Goal: Task Accomplishment & Management: Complete application form

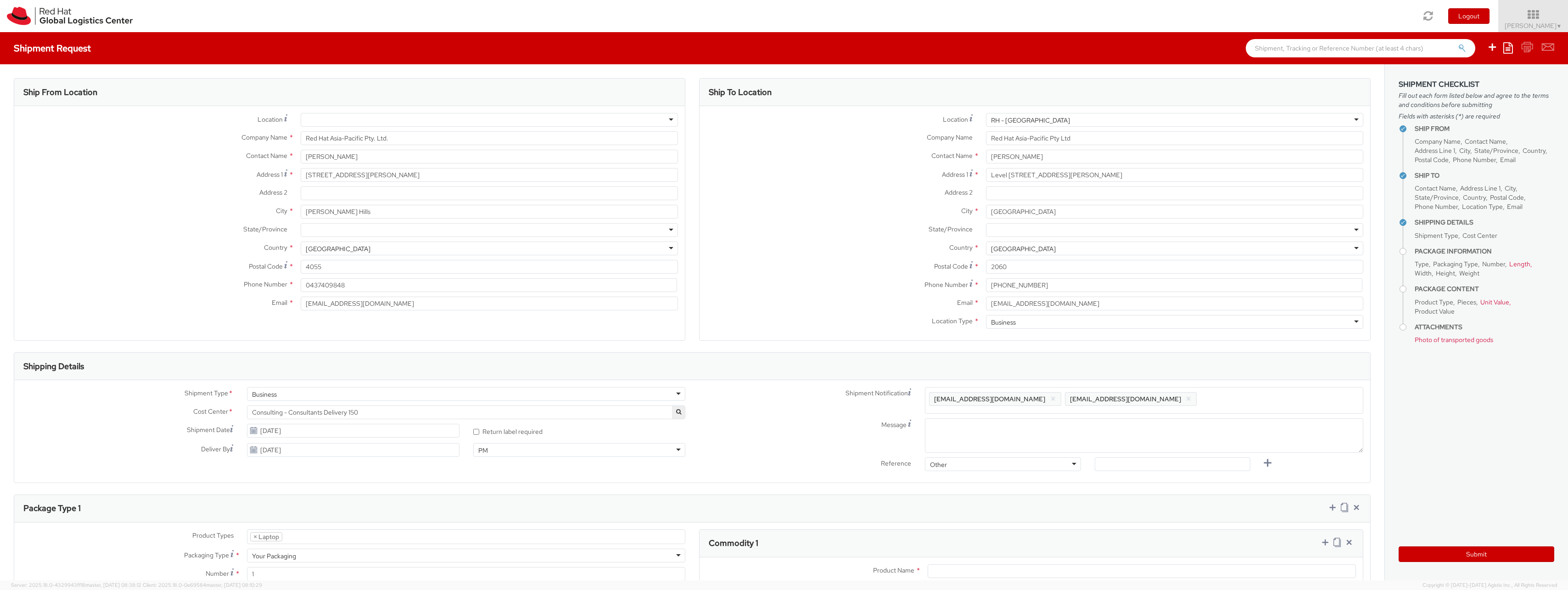
select select "LAPTOP"
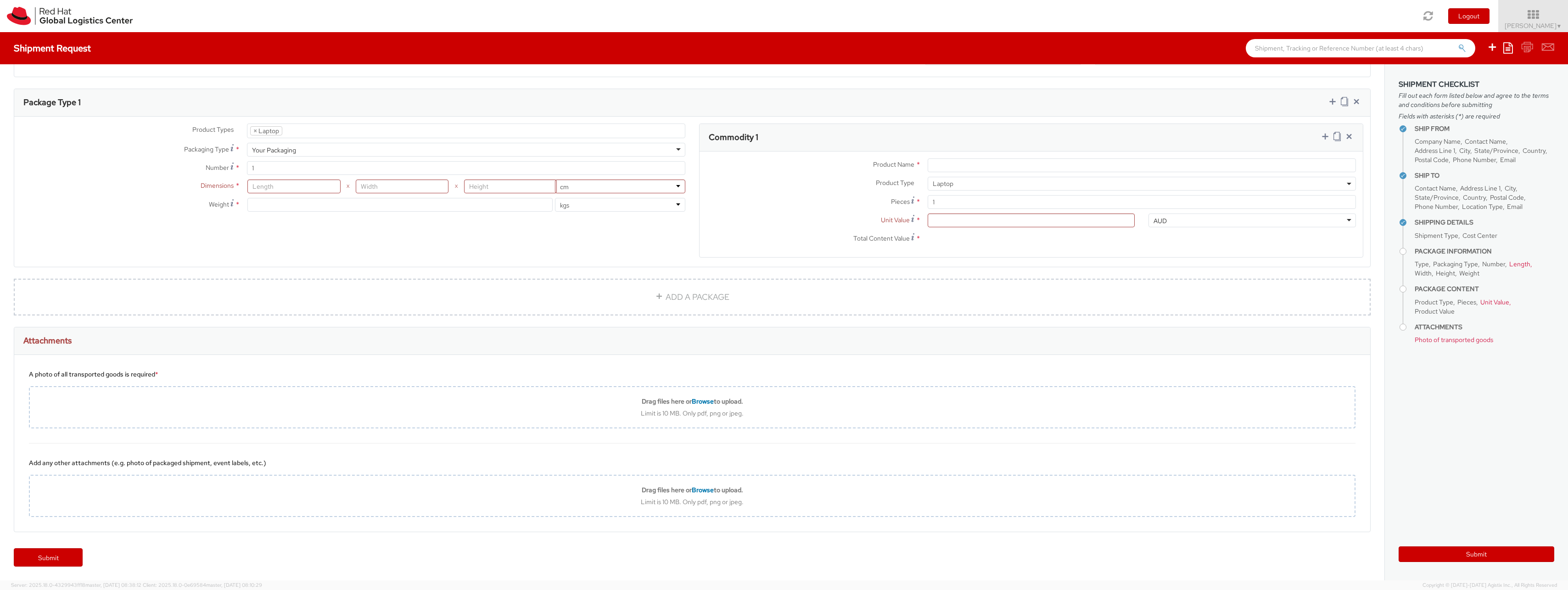
drag, startPoint x: 304, startPoint y: 25, endPoint x: 242, endPoint y: 1, distance: 66.5
click at [302, 24] on div "Toggle navigation Logout Dane Butler ▼ Home Shipment Request My Shipments My Te…" at bounding box center [784, 16] width 1568 height 32
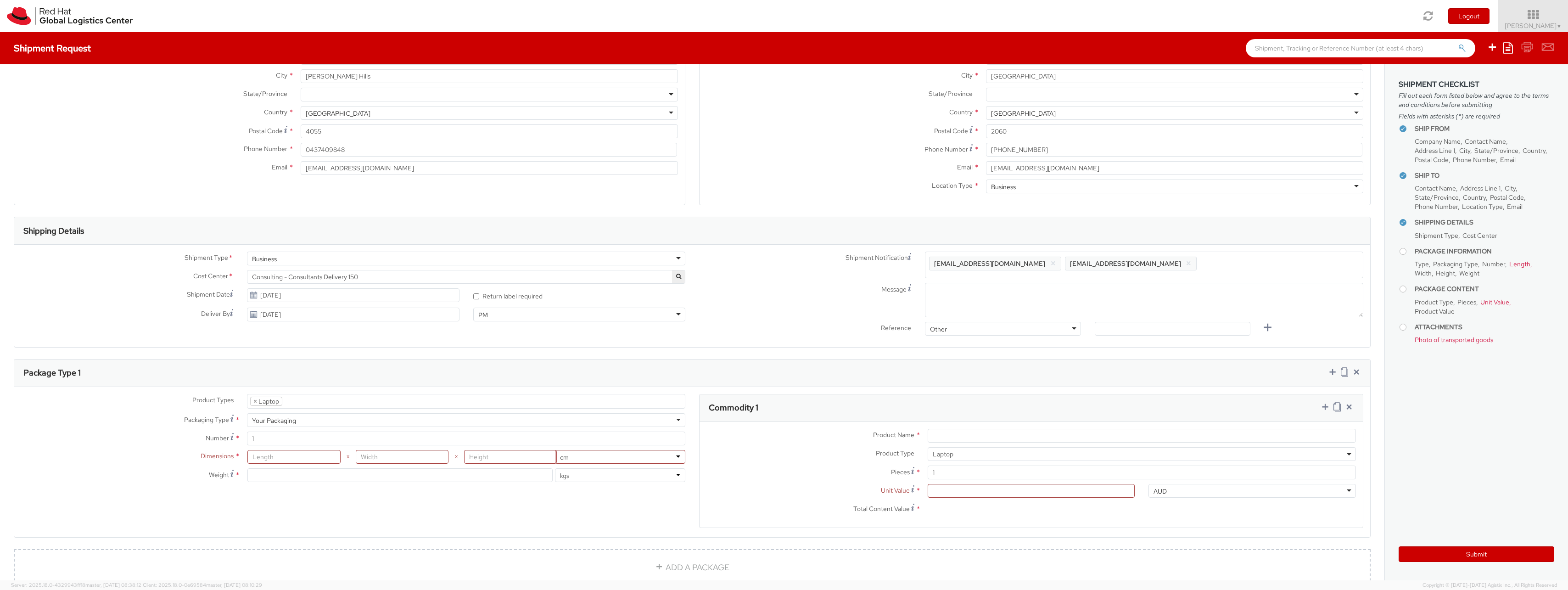
scroll to position [406, 0]
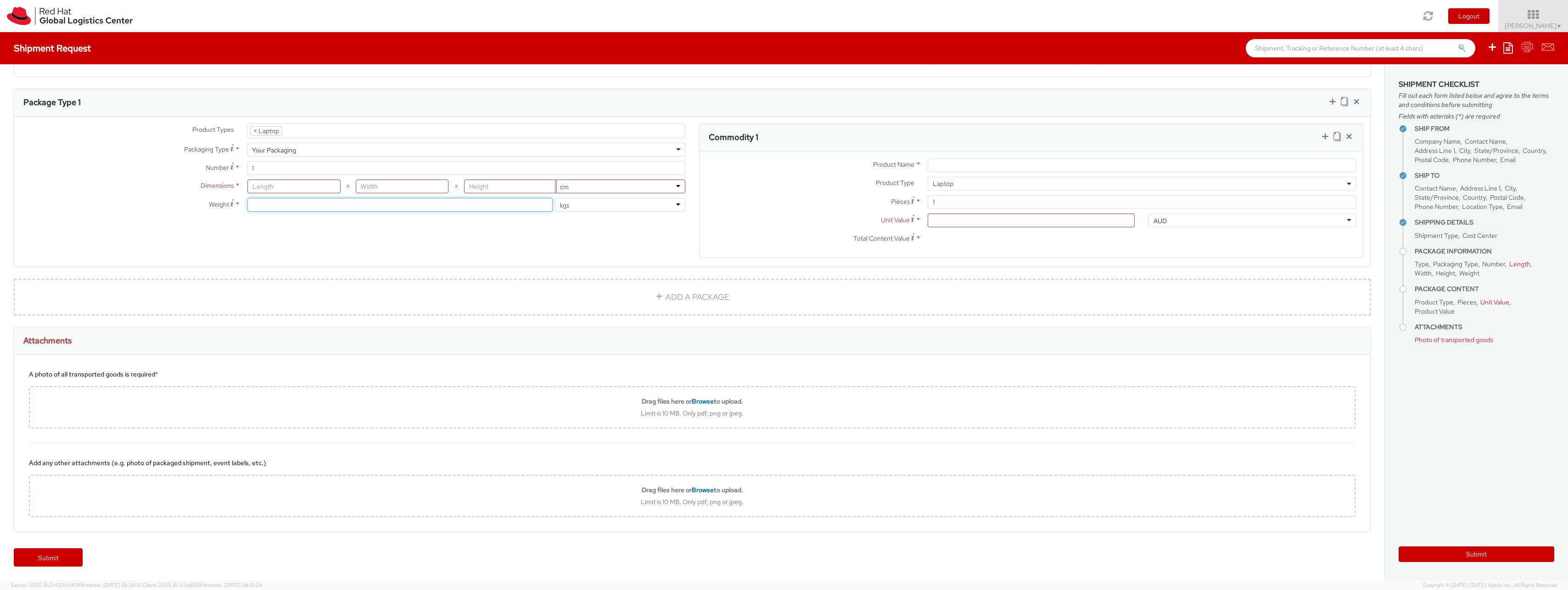
click at [269, 203] on input "number" at bounding box center [400, 205] width 305 height 14
type input "2"
click at [82, 205] on label "Weight *" at bounding box center [127, 204] width 226 height 13
click at [380, 211] on input "2" at bounding box center [400, 205] width 305 height 14
click at [273, 170] on input "1" at bounding box center [466, 168] width 439 height 14
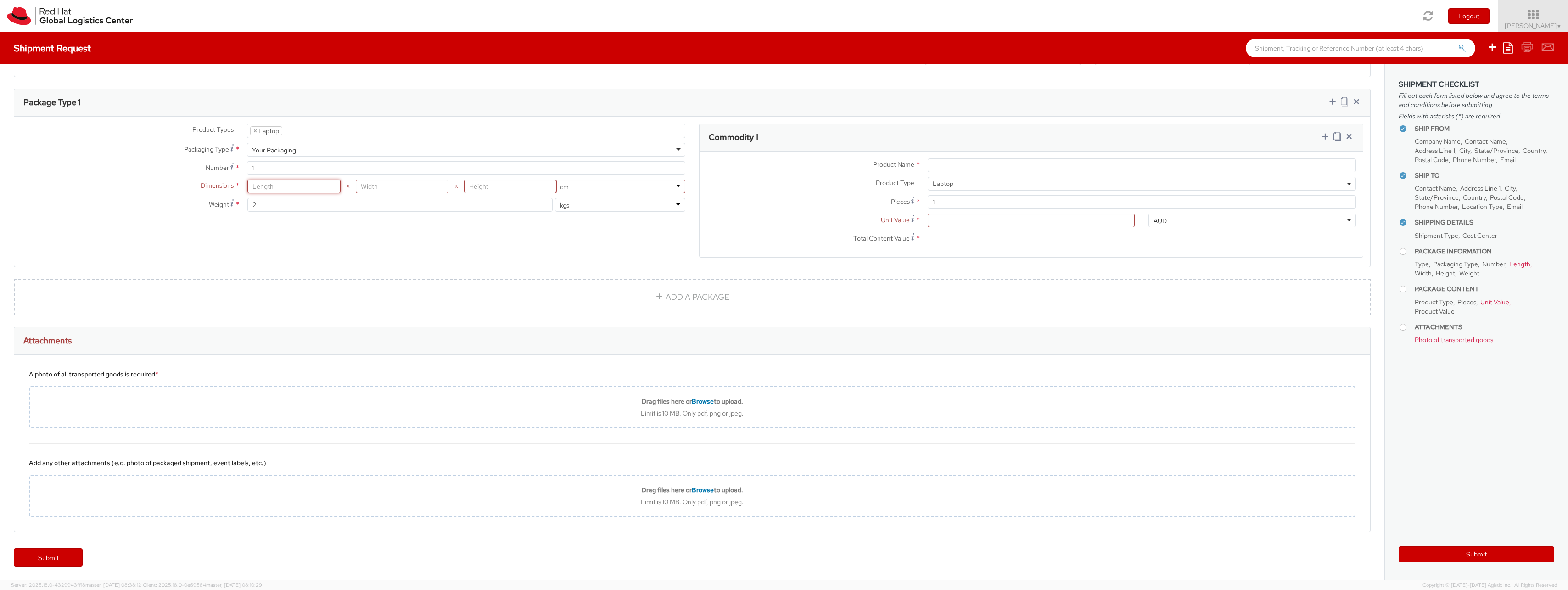
click at [273, 184] on input "number" at bounding box center [294, 186] width 93 height 14
click at [1072, 226] on input "Unit Value *" at bounding box center [1031, 221] width 207 height 14
click at [1059, 219] on input "Unit Value *" at bounding box center [1031, 221] width 207 height 14
drag, startPoint x: 843, startPoint y: 267, endPoint x: 837, endPoint y: 264, distance: 6.7
click at [839, 266] on agx-form-section "Commodity 1 Product Name * Product Type * Documents Docking Station Laptop Moni…" at bounding box center [1031, 196] width 678 height 146
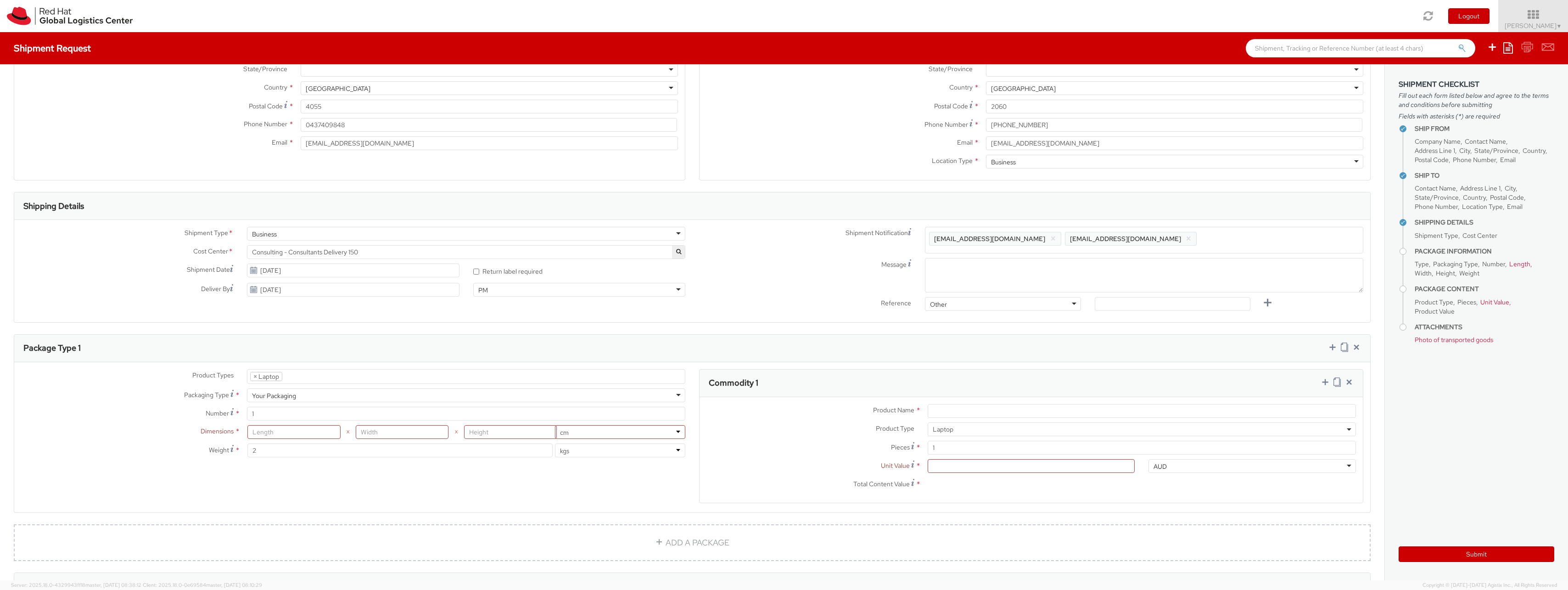
scroll to position [158, 0]
click at [1038, 267] on textarea "Message" at bounding box center [1144, 277] width 439 height 34
click at [945, 527] on link "ADD A PACKAGE" at bounding box center [692, 545] width 1357 height 37
select select
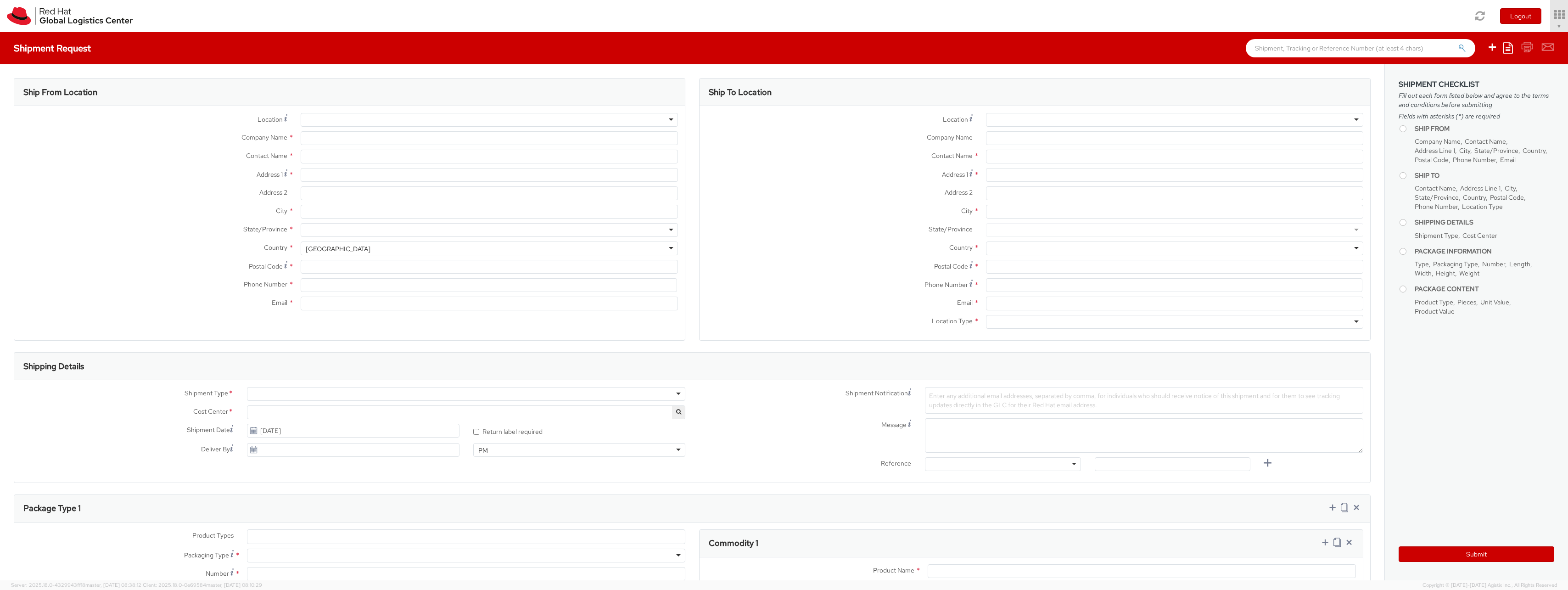
type input "Red Hat Asia-Pacific Pty. Ltd."
type input "[PERSON_NAME]"
type input "[STREET_ADDRESS]"
type input "Level 21"
type input "[GEOGRAPHIC_DATA]"
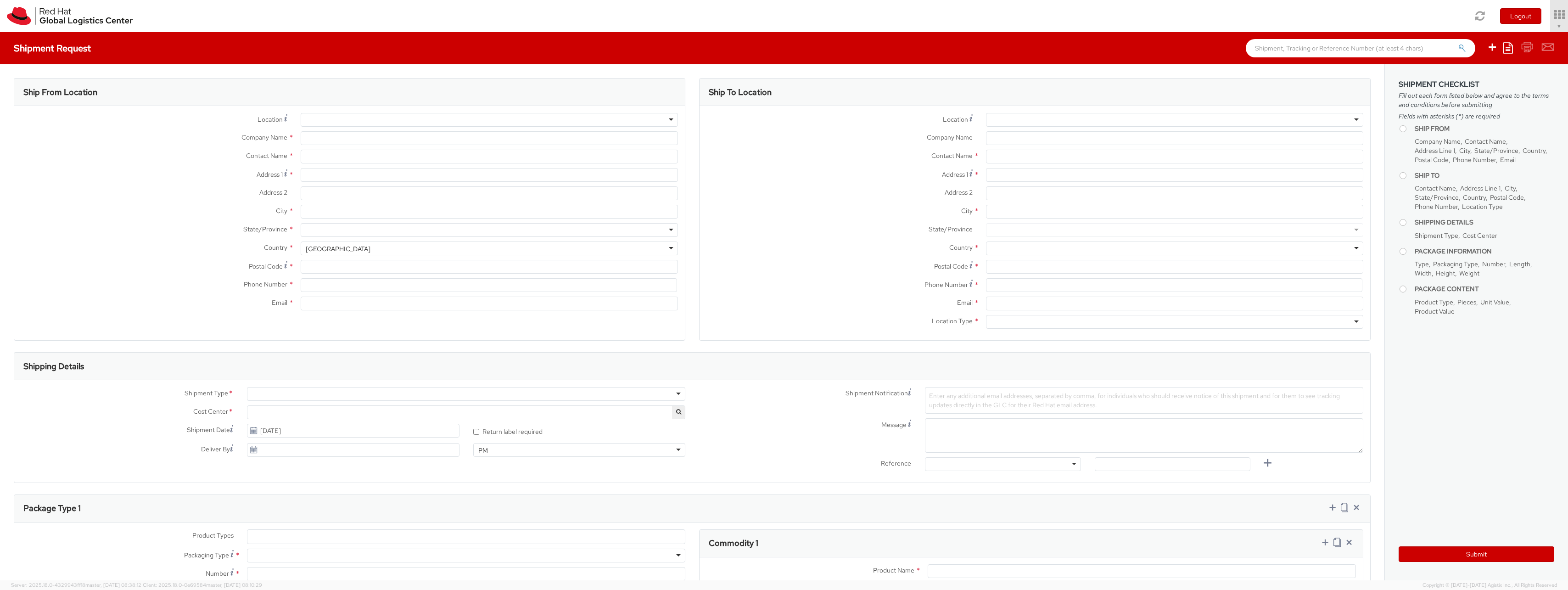
type input "4000"
type input "61735148130"
type input "[EMAIL_ADDRESS][DOMAIN_NAME]"
select select "CM"
select select "KGS"
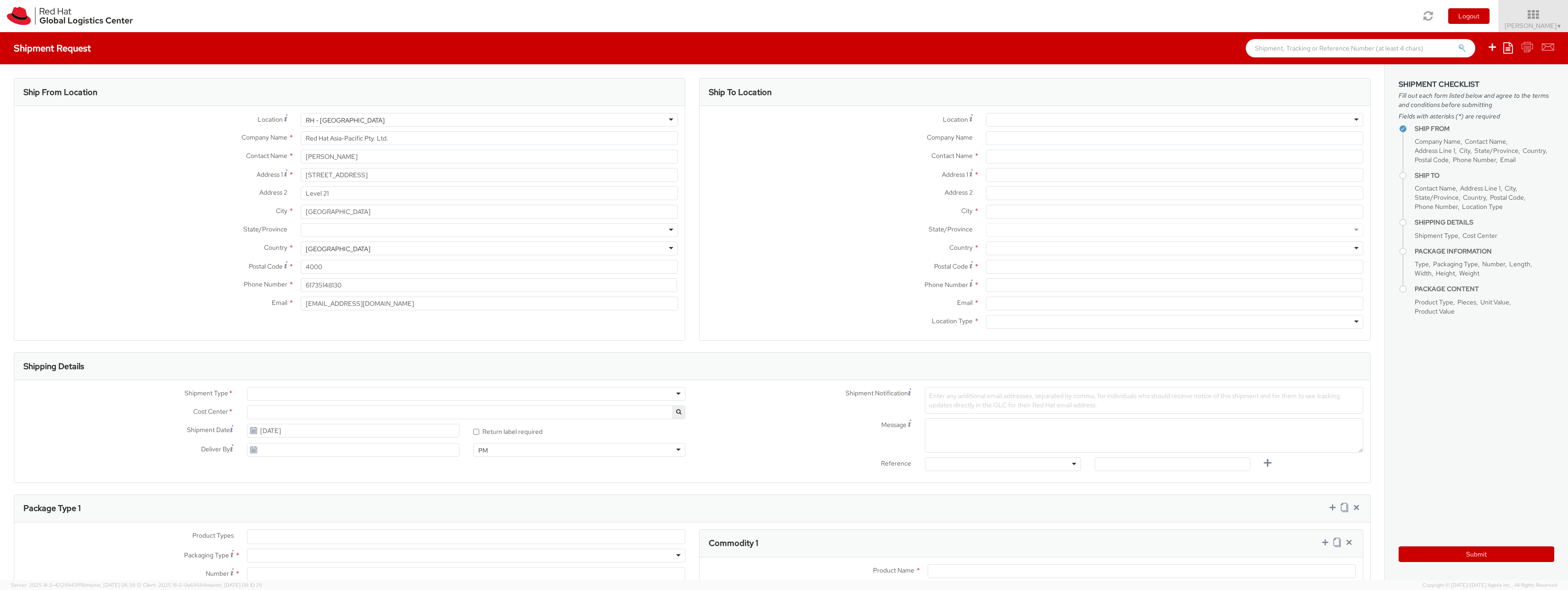
select select "150"
select select
click at [361, 176] on input "[STREET_ADDRESS]" at bounding box center [489, 175] width 377 height 14
click at [1052, 121] on div at bounding box center [1174, 120] width 377 height 14
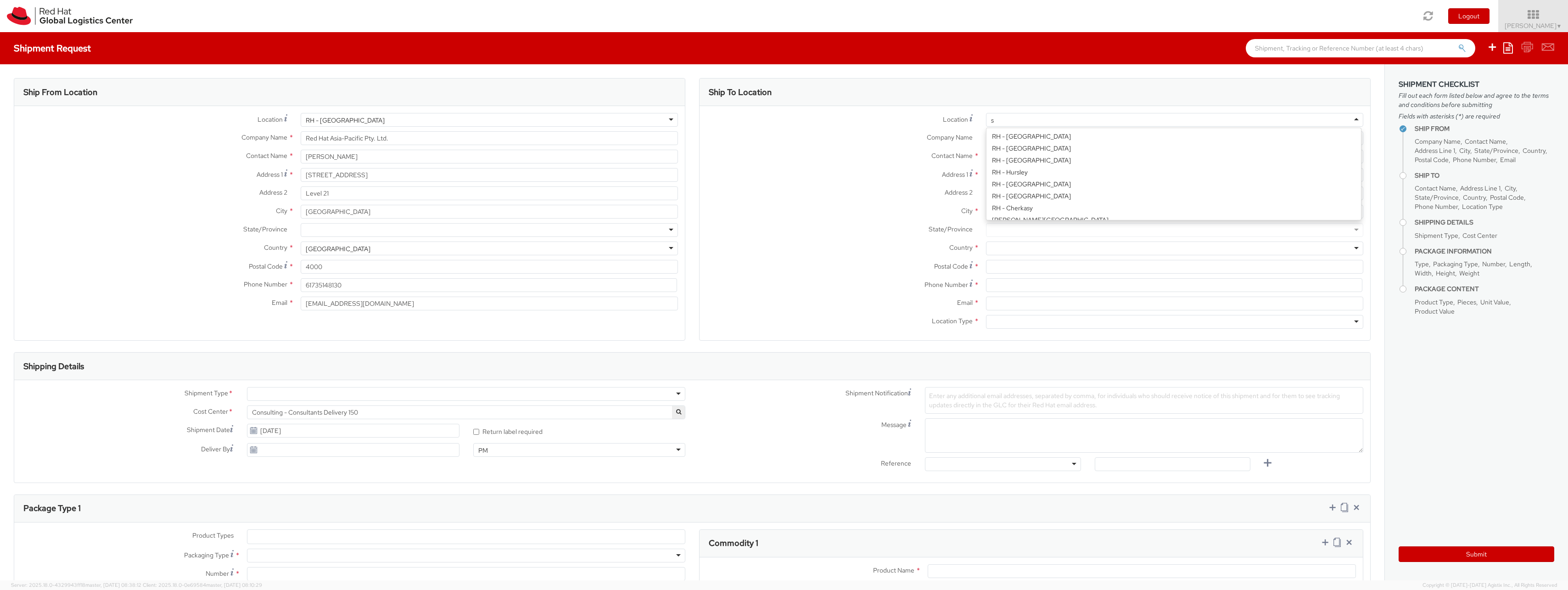
scroll to position [811, 0]
type input "sy"
type input "Red Hat Asia-Pacific Pty Ltd"
type input "Level [STREET_ADDRESS][PERSON_NAME]"
type input "[GEOGRAPHIC_DATA]"
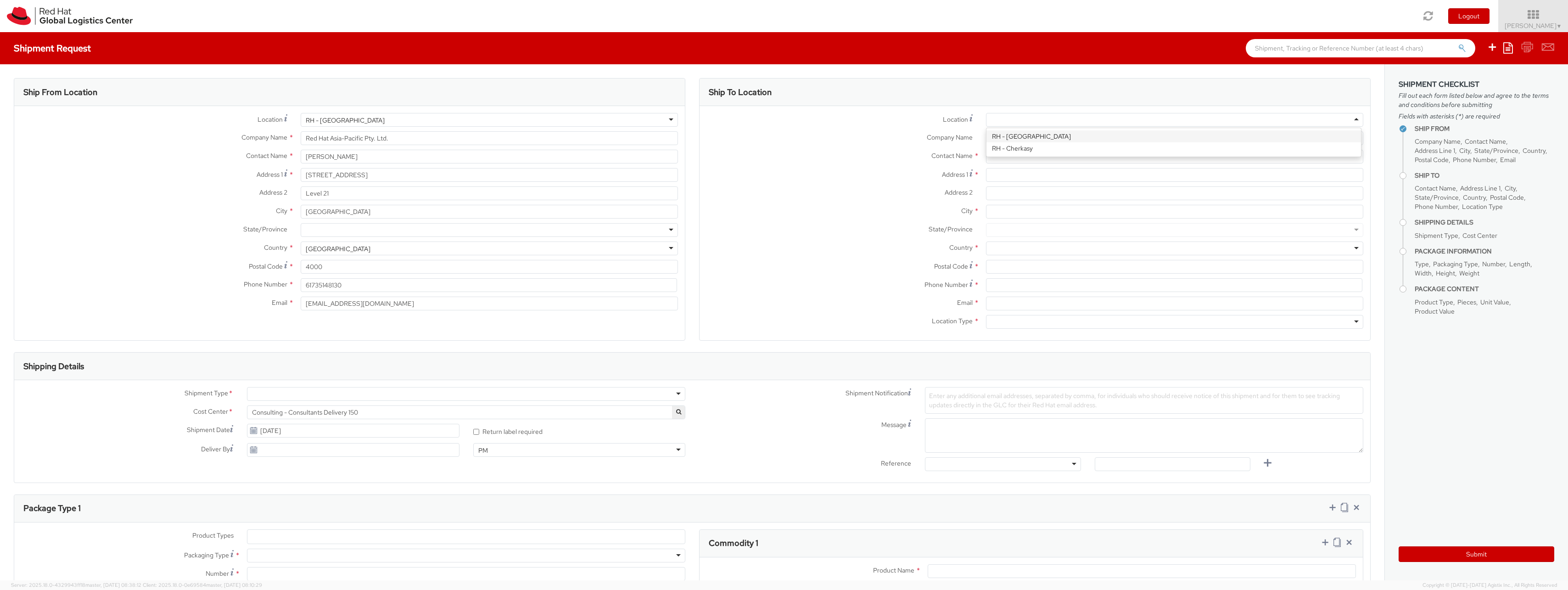
type input "2060"
type input "[PHONE_NUMBER]"
click at [1021, 155] on input "text" at bounding box center [1174, 157] width 377 height 14
paste input "[EMAIL_ADDRESS][DOMAIN_NAME]"
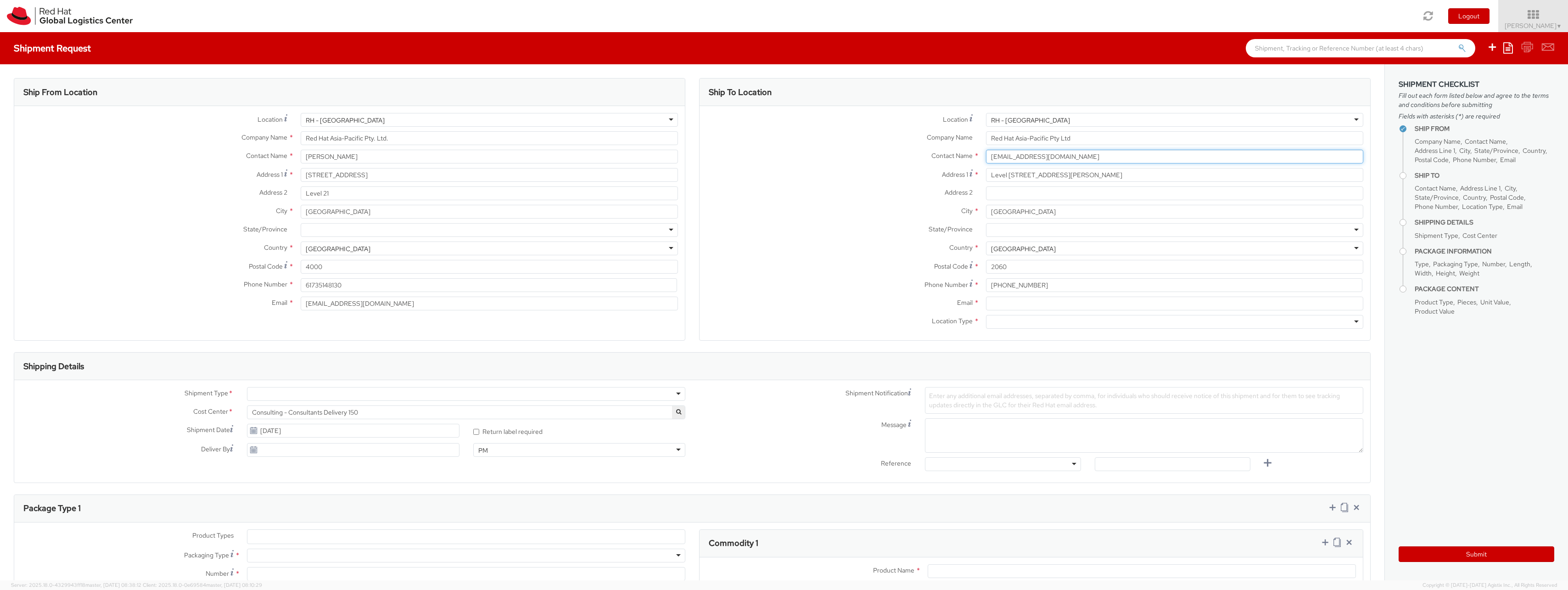
type input "[EMAIL_ADDRESS][DOMAIN_NAME]"
click at [1016, 306] on input "Email *" at bounding box center [1174, 304] width 377 height 14
paste input "[EMAIL_ADDRESS][DOMAIN_NAME]"
type input "[EMAIL_ADDRESS][DOMAIN_NAME]"
click at [1009, 320] on div at bounding box center [1174, 322] width 377 height 14
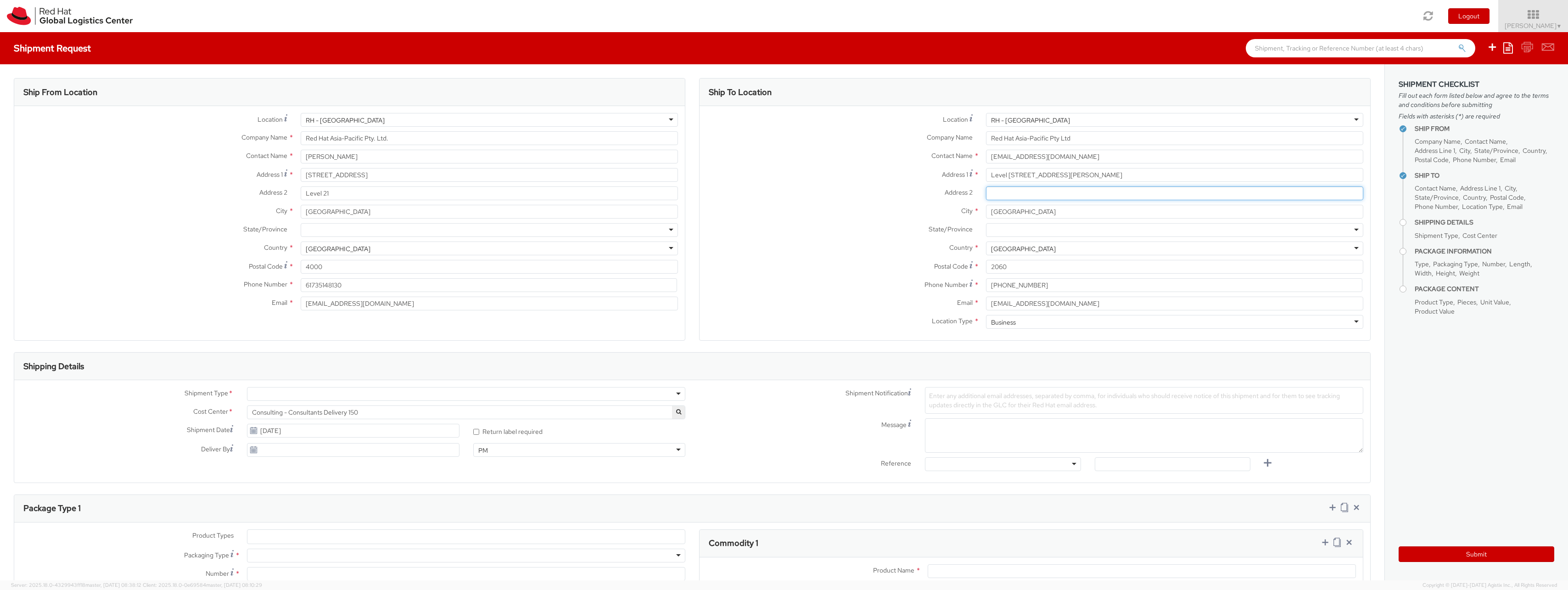
click at [1035, 197] on input "Address 2 *" at bounding box center [1174, 193] width 377 height 14
click at [1018, 227] on div at bounding box center [1174, 230] width 377 height 14
click at [1009, 226] on div "[GEOGRAPHIC_DATA]" at bounding box center [1023, 230] width 65 height 9
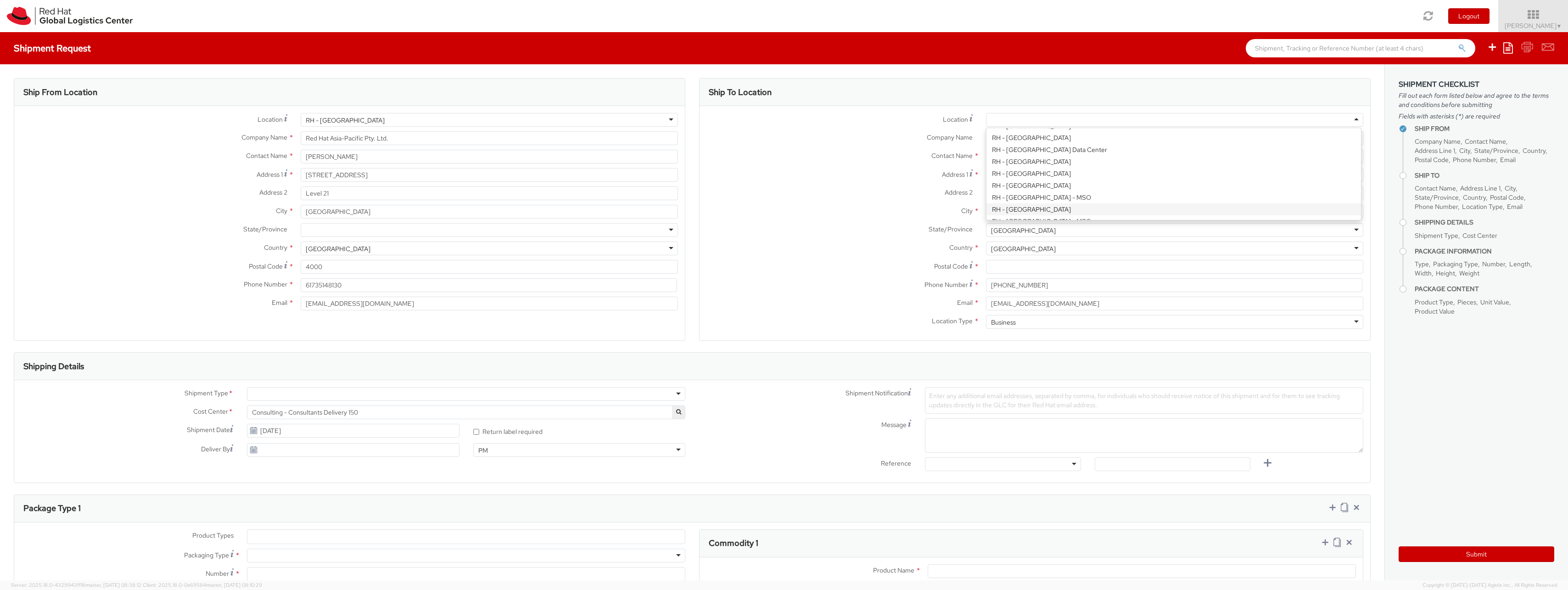
click at [1038, 121] on div at bounding box center [1174, 120] width 377 height 14
type input "2060"
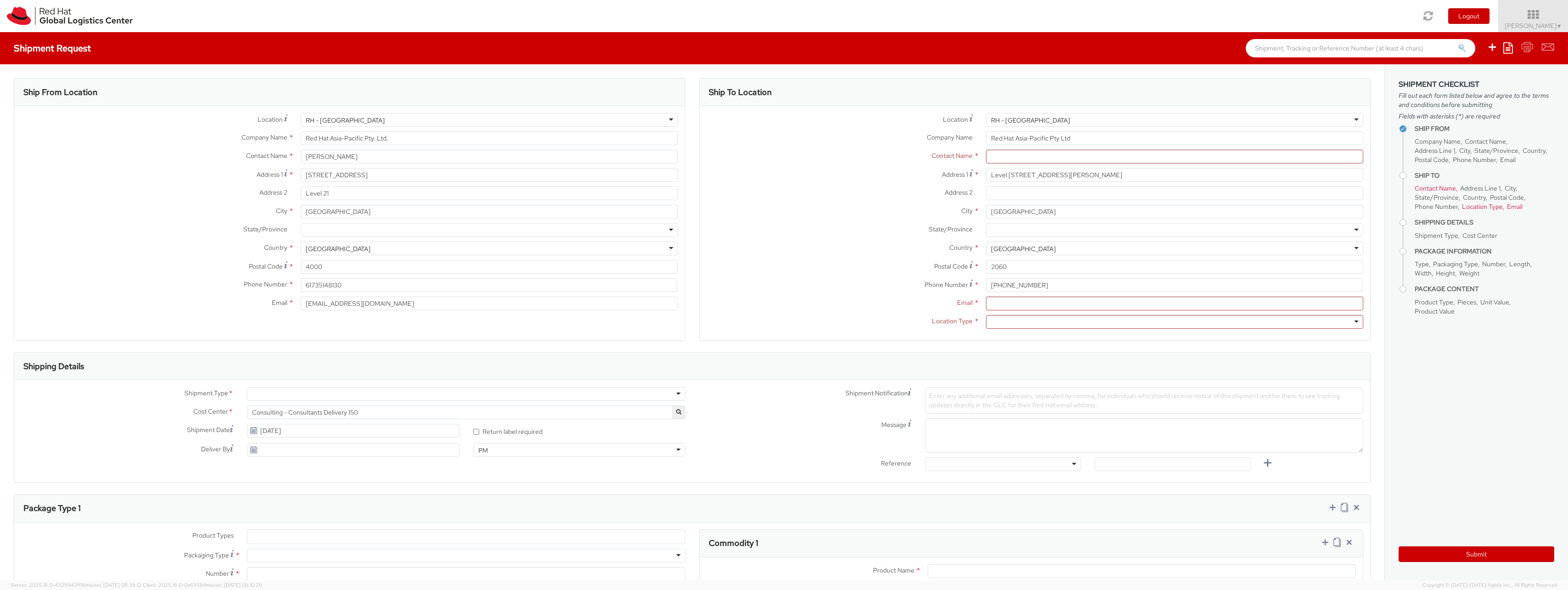
scroll to position [0, 0]
click at [1011, 307] on input "Email *" at bounding box center [1174, 304] width 377 height 14
paste input "[EMAIL_ADDRESS][DOMAIN_NAME]"
type input "[EMAIL_ADDRESS][DOMAIN_NAME]"
drag, startPoint x: 991, startPoint y: 323, endPoint x: 994, endPoint y: 328, distance: 5.8
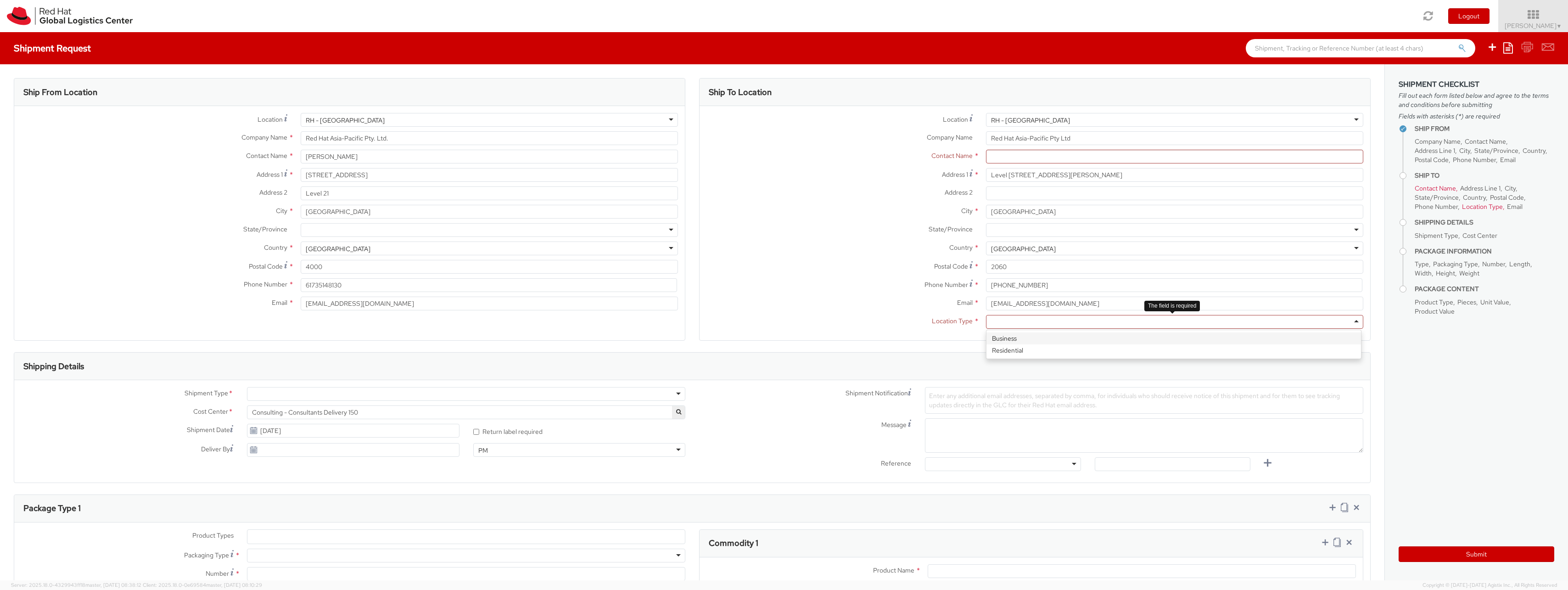
click at [992, 323] on div at bounding box center [1174, 322] width 377 height 14
click at [1056, 160] on input "text" at bounding box center [1174, 157] width 377 height 14
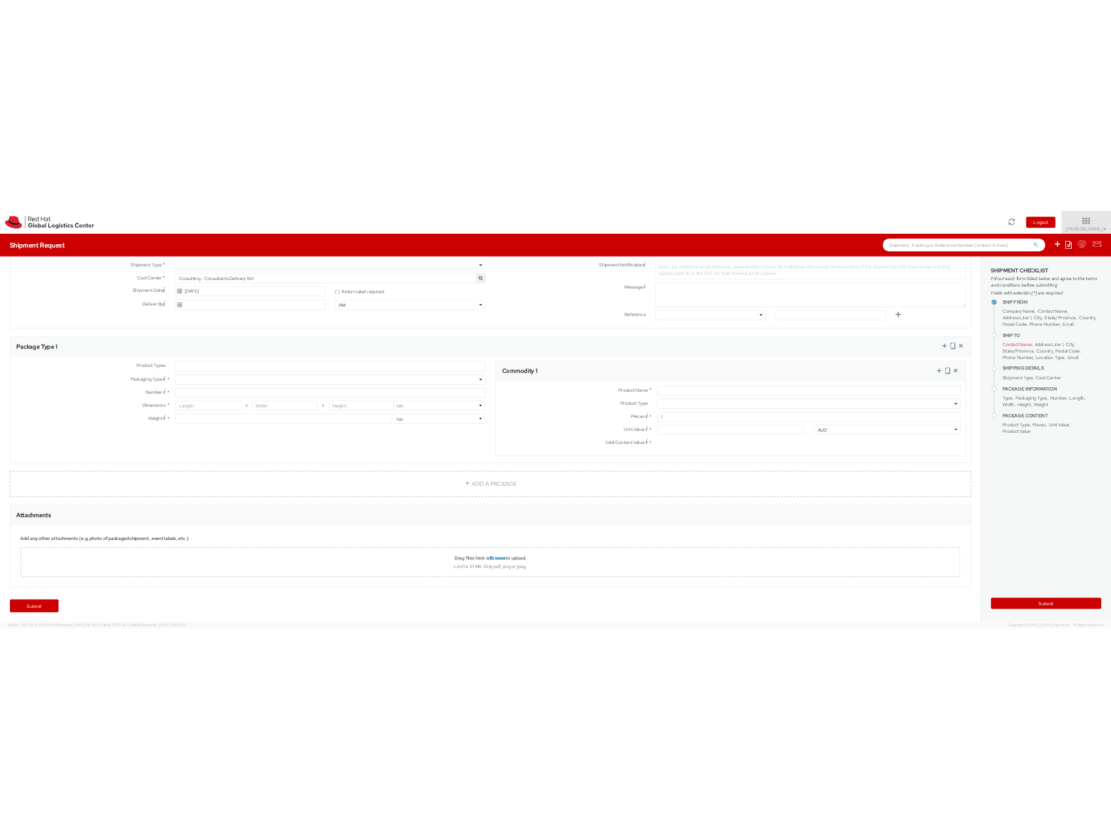
scroll to position [99, 0]
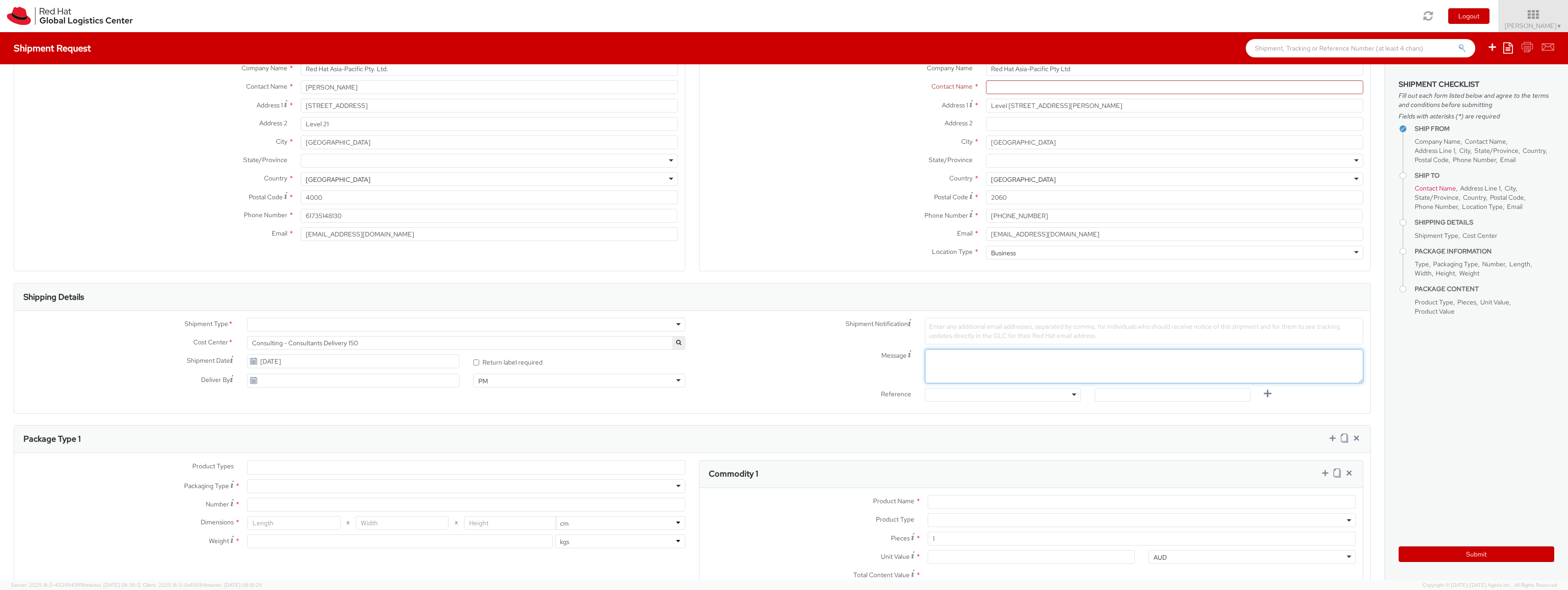
click at [1006, 361] on textarea "Message" at bounding box center [1144, 366] width 439 height 34
click at [1016, 335] on span "Enter any additional email addresses, separated by comma, for individuals who s…" at bounding box center [1134, 331] width 411 height 18
drag, startPoint x: 910, startPoint y: 345, endPoint x: 895, endPoint y: 344, distance: 15.0
click at [897, 344] on div "Shipment Notification Enter any additional email addresses, separated by comma,…" at bounding box center [1031, 333] width 678 height 31
click at [1018, 328] on span "Enter any additional email addresses, separated by comma, for individuals who s…" at bounding box center [1134, 331] width 411 height 18
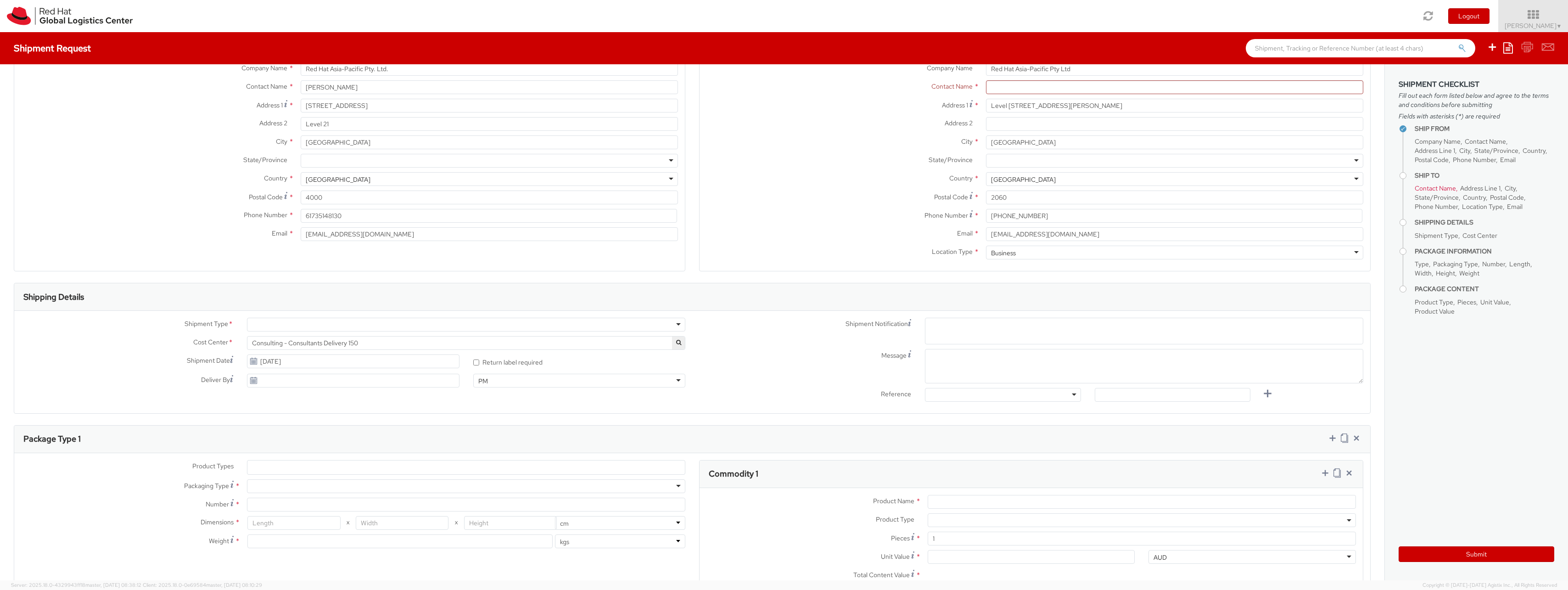
type input "a"
click at [977, 353] on textarea "Message" at bounding box center [1144, 366] width 439 height 34
paste textarea "Return Laptop <<Serial #>> for <<Name of person returning>>"
type textarea "Return Laptop <<Serial #>> for <<Name of person returning>>"
click at [1056, 322] on span "Enter any additional email addresses, separated by comma, for individuals who s…" at bounding box center [1134, 331] width 411 height 18
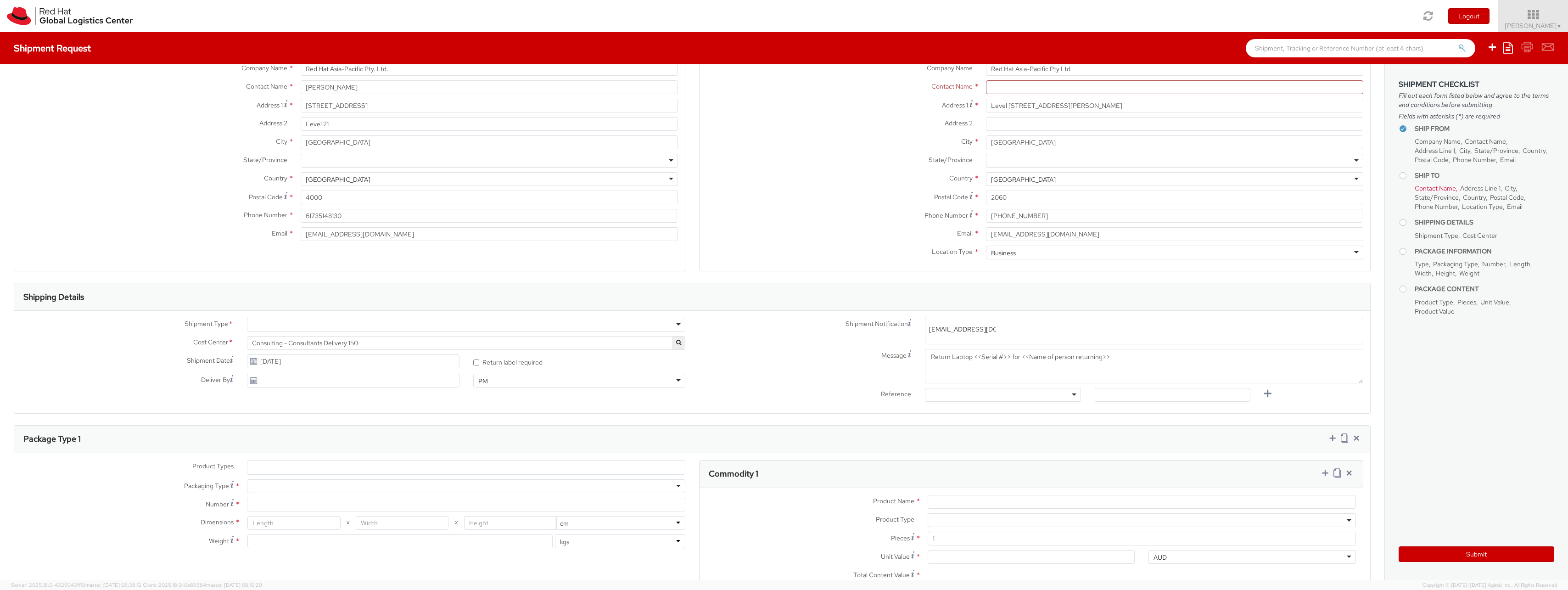
type input "[EMAIL_ADDRESS][DOMAIN_NAME]"
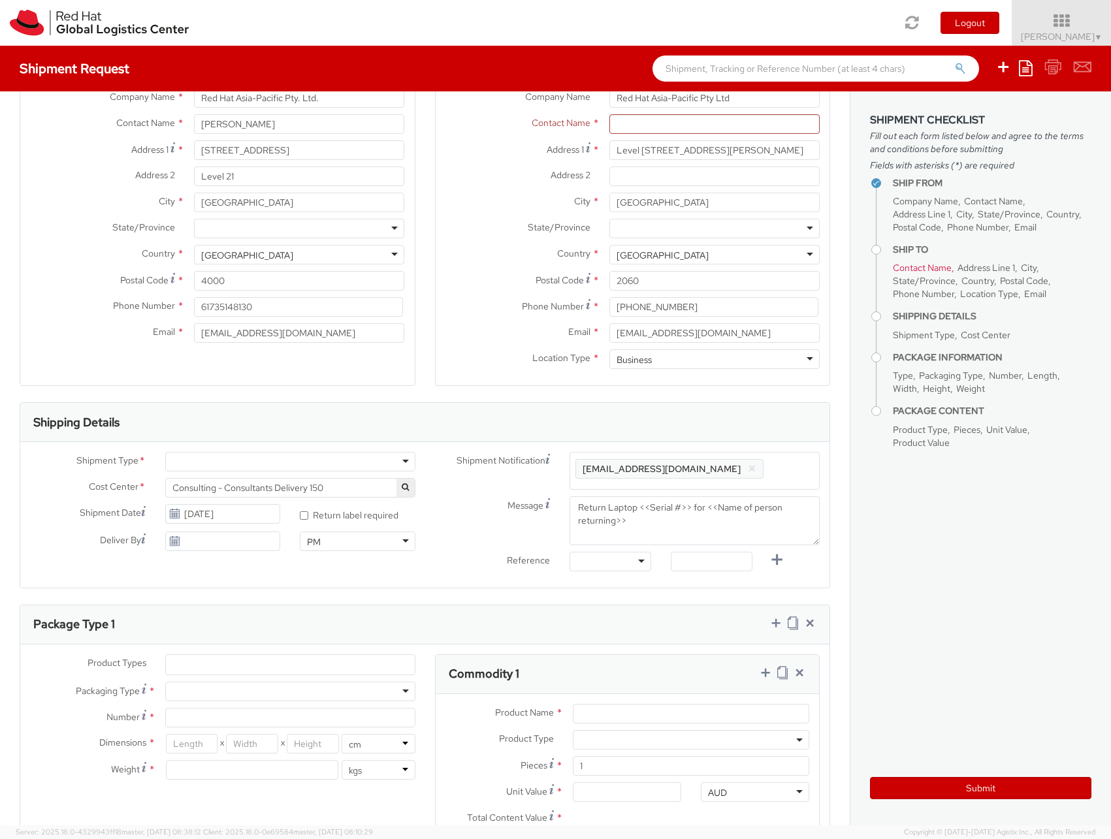
click at [731, 479] on span "Enter any additional email addresses, separated by comma, for individuals who s…" at bounding box center [694, 486] width 238 height 52
paste input "Return Laptop <<Serial #>> for <<Name of person returning>>"
type input "Return Laptop <<Serial #>> for <<Name of person returning>>"
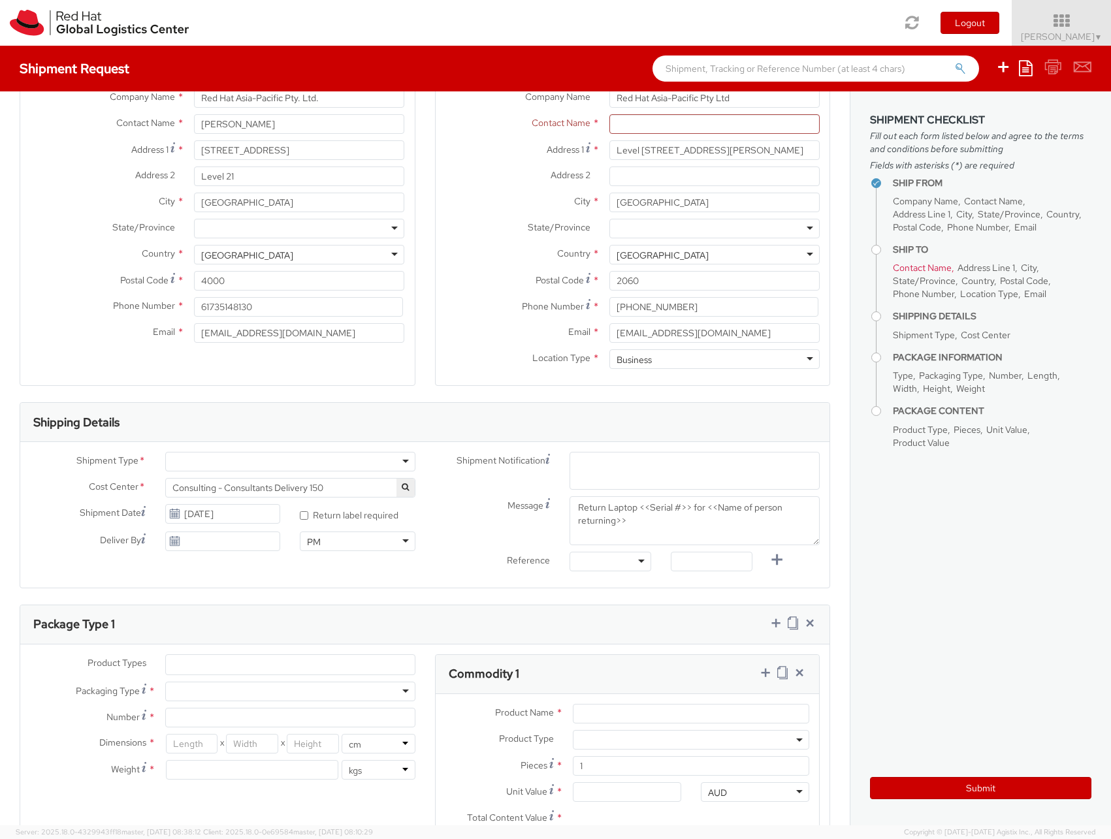
click at [735, 475] on span "Enter any additional email addresses, separated by comma, for individuals who s…" at bounding box center [694, 486] width 238 height 52
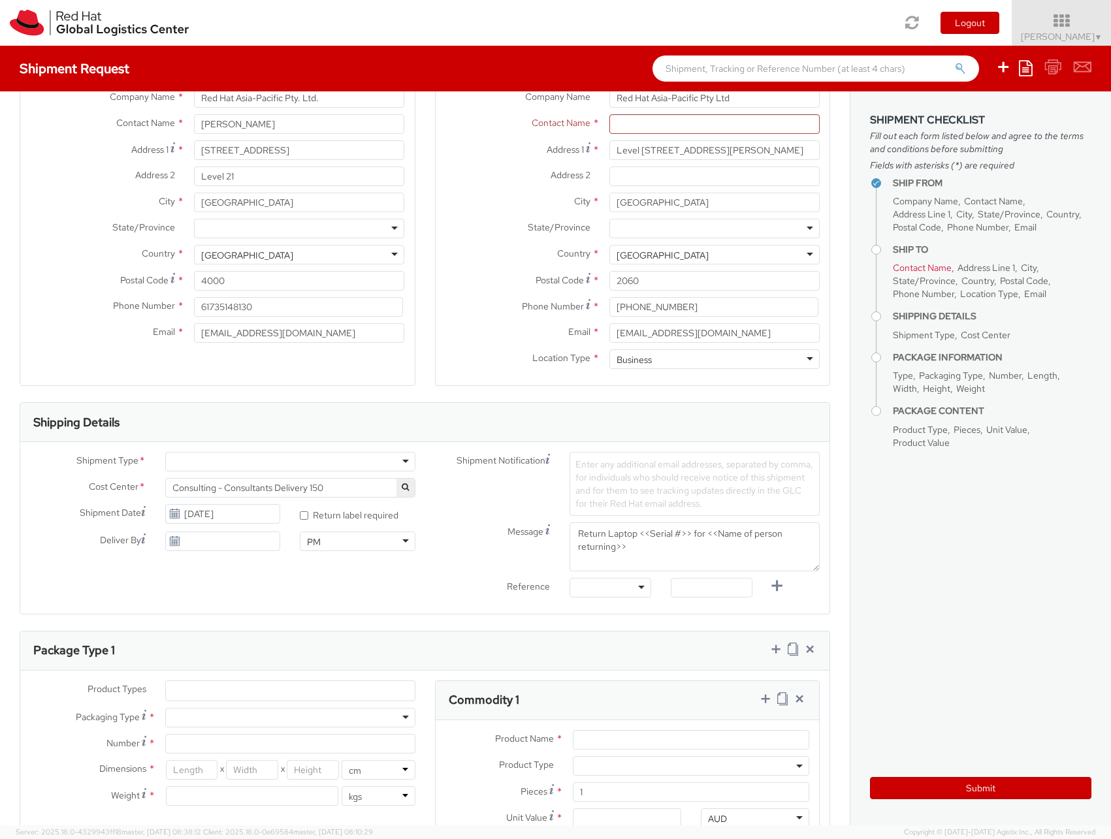
click at [635, 465] on span "Enter any additional email addresses, separated by comma, for individuals who s…" at bounding box center [694, 483] width 238 height 51
click at [630, 472] on span "Enter any additional email addresses, separated by comma, for individuals who s…" at bounding box center [694, 483] width 238 height 51
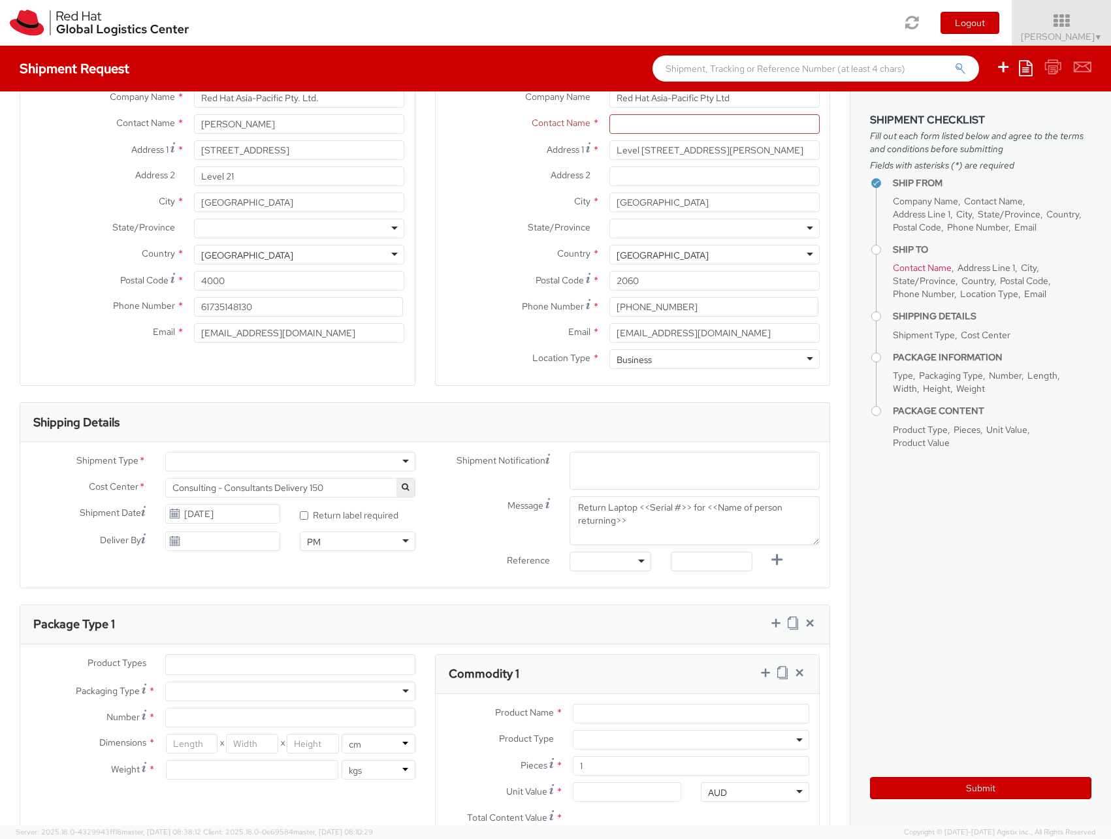
paste input "Return Laptop <<Serial #>> for <<Name of person returning>>"
type input "Return Laptop <<Serial #>> for <<Name of person returning>>"
click at [630, 465] on span "Enter any additional email addresses, separated by comma, for individuals who s…" at bounding box center [694, 486] width 238 height 52
paste input "[EMAIL_ADDRESS][DOMAIN_NAME]"
type input "[EMAIL_ADDRESS][DOMAIN_NAME]"
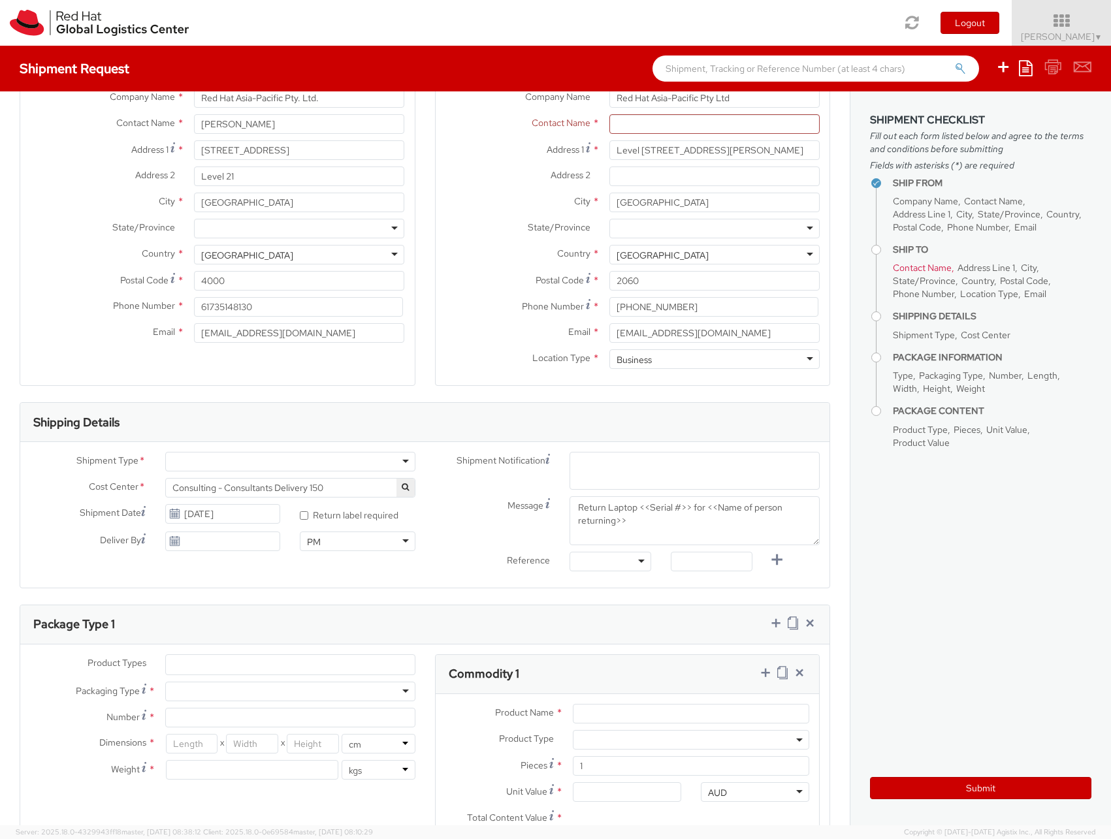
paste input "[EMAIL_ADDRESS][DOMAIN_NAME]"
type input "[EMAIL_ADDRESS][DOMAIN_NAME]"
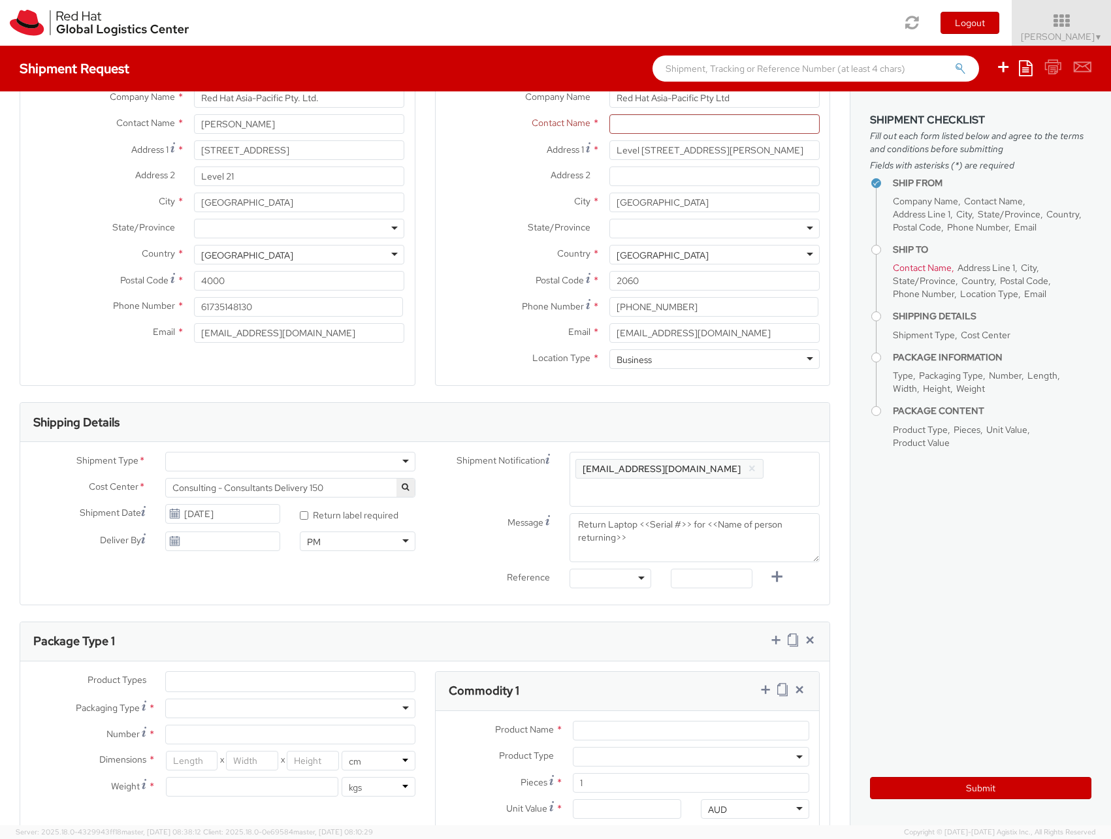
click at [620, 476] on div "Enter any additional email addresses, separated by comma, for individuals who s…" at bounding box center [695, 479] width 250 height 55
type input "[EMAIL_ADDRESS][DOMAIN_NAME]"
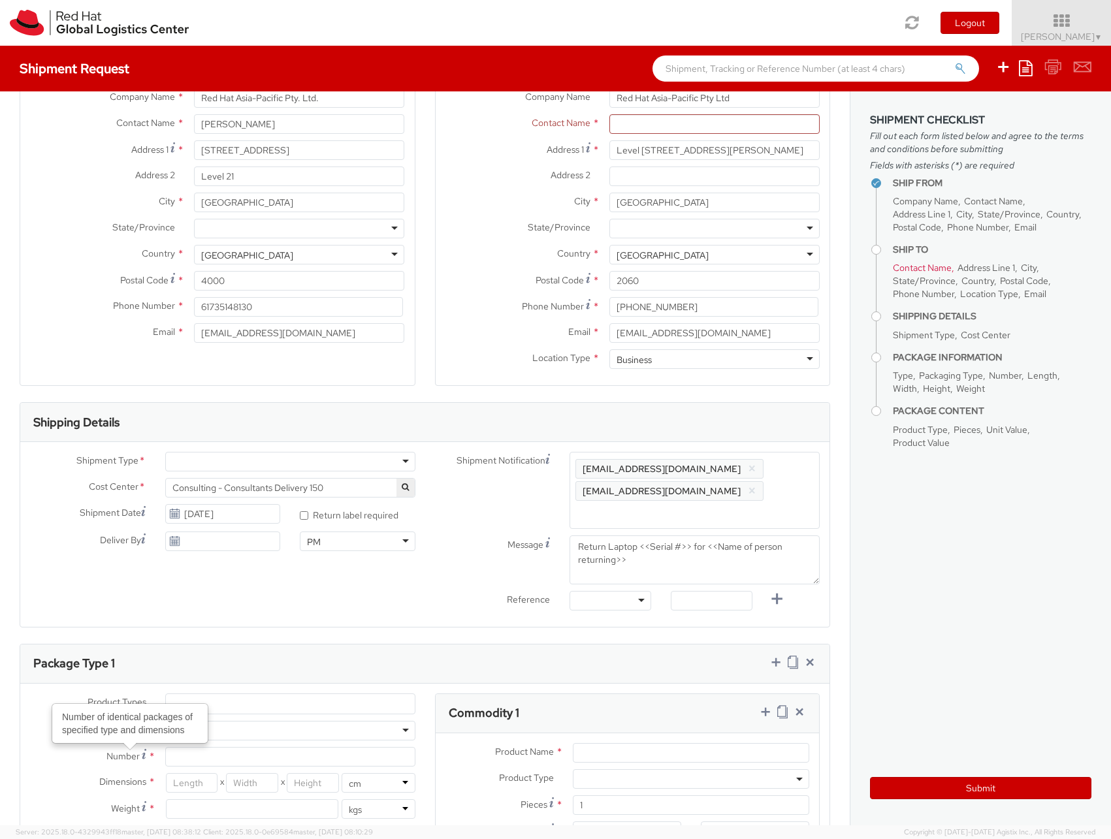
click at [55, 568] on div "Shipment Type * Batch Business Cost Center * Consulting - Consultants Delivery …" at bounding box center [424, 534] width 809 height 165
click at [214, 517] on input "[DATE]" at bounding box center [223, 514] width 116 height 20
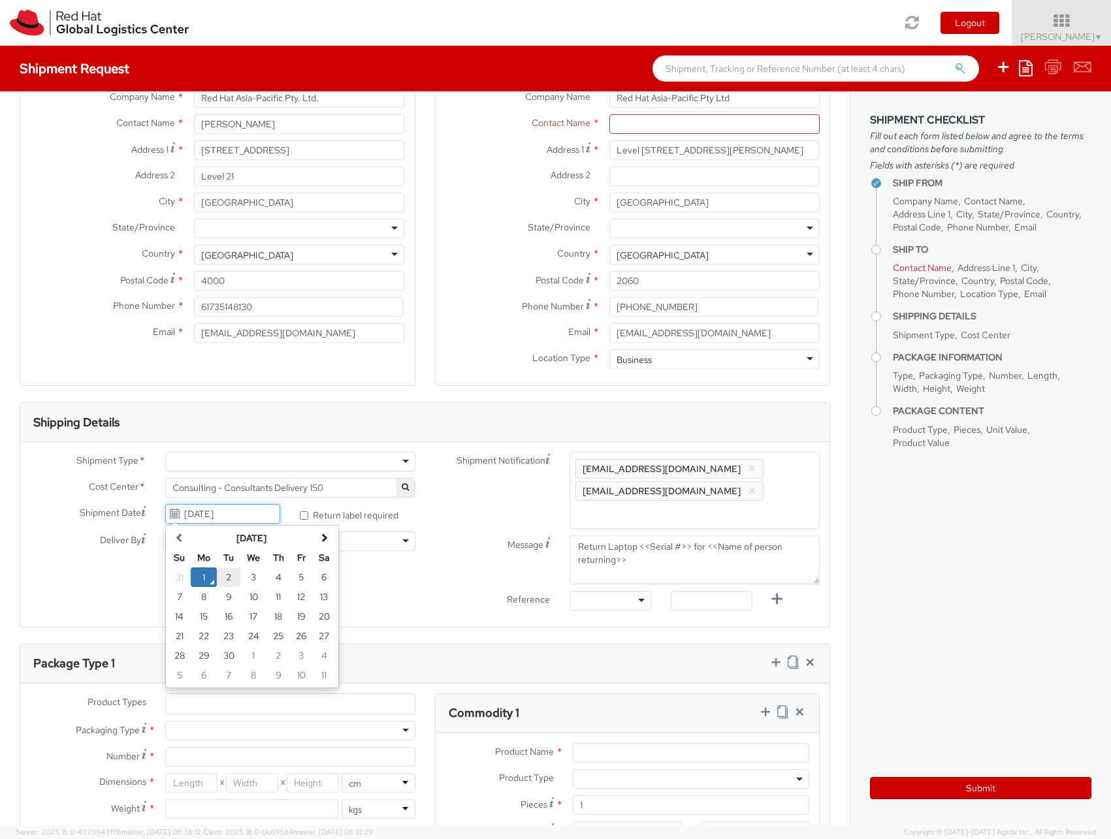
click at [231, 577] on td "2" at bounding box center [229, 578] width 24 height 20
type input "[DATE]"
click at [210, 516] on input "[DATE]" at bounding box center [223, 514] width 116 height 20
click at [223, 573] on td "2" at bounding box center [229, 578] width 24 height 20
click at [230, 548] on input "[DATE]" at bounding box center [223, 542] width 116 height 20
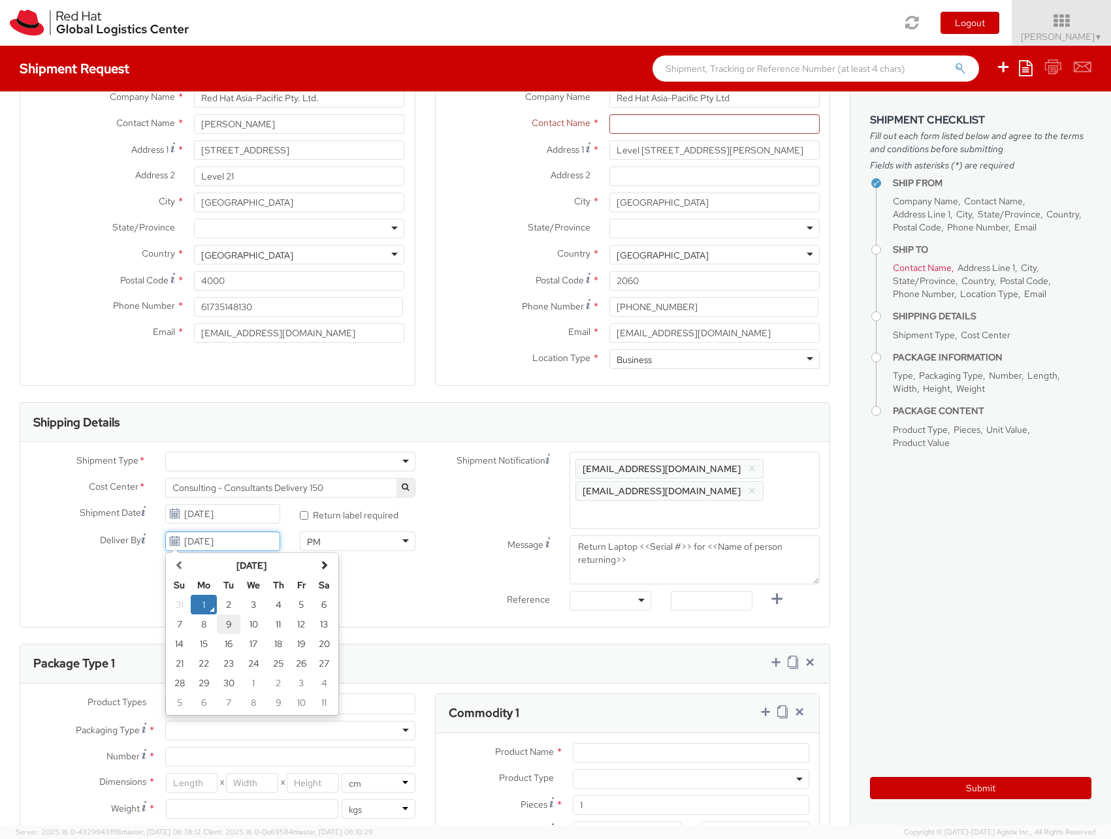
click at [231, 628] on td "9" at bounding box center [229, 625] width 24 height 20
type input "[DATE]"
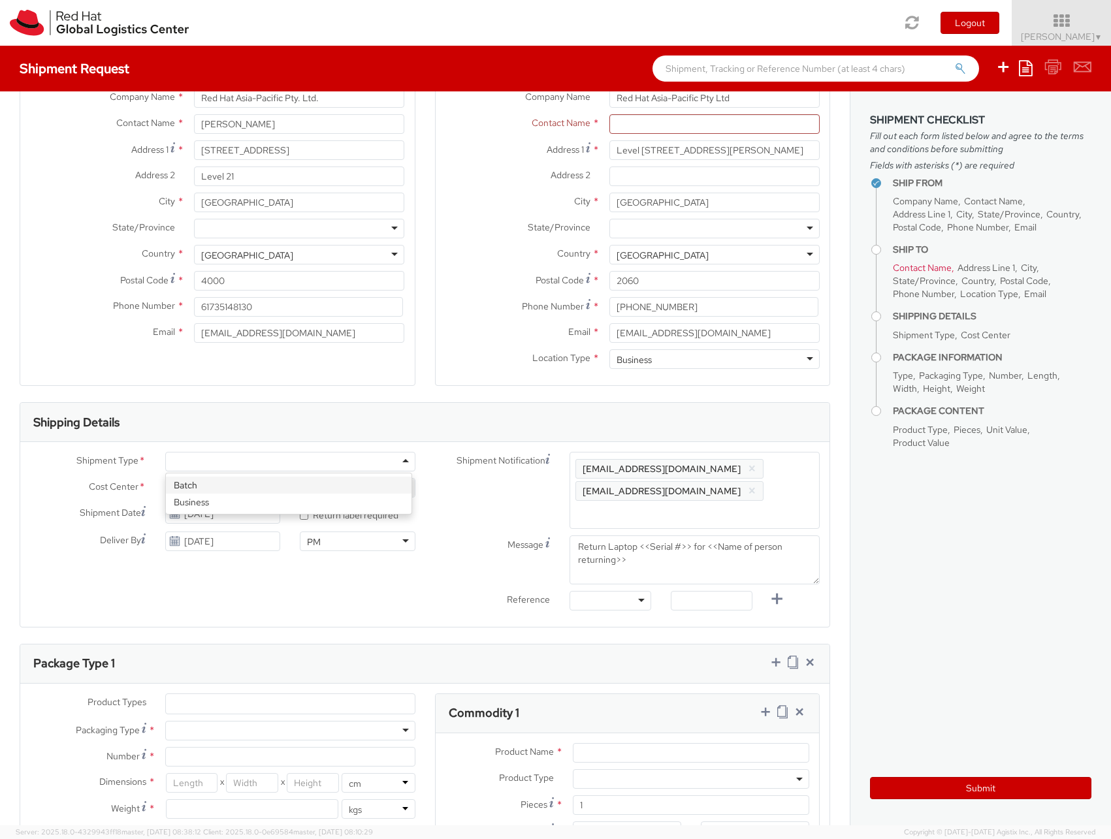
click at [268, 460] on div at bounding box center [290, 462] width 250 height 20
click at [139, 458] on span "*" at bounding box center [141, 461] width 7 height 15
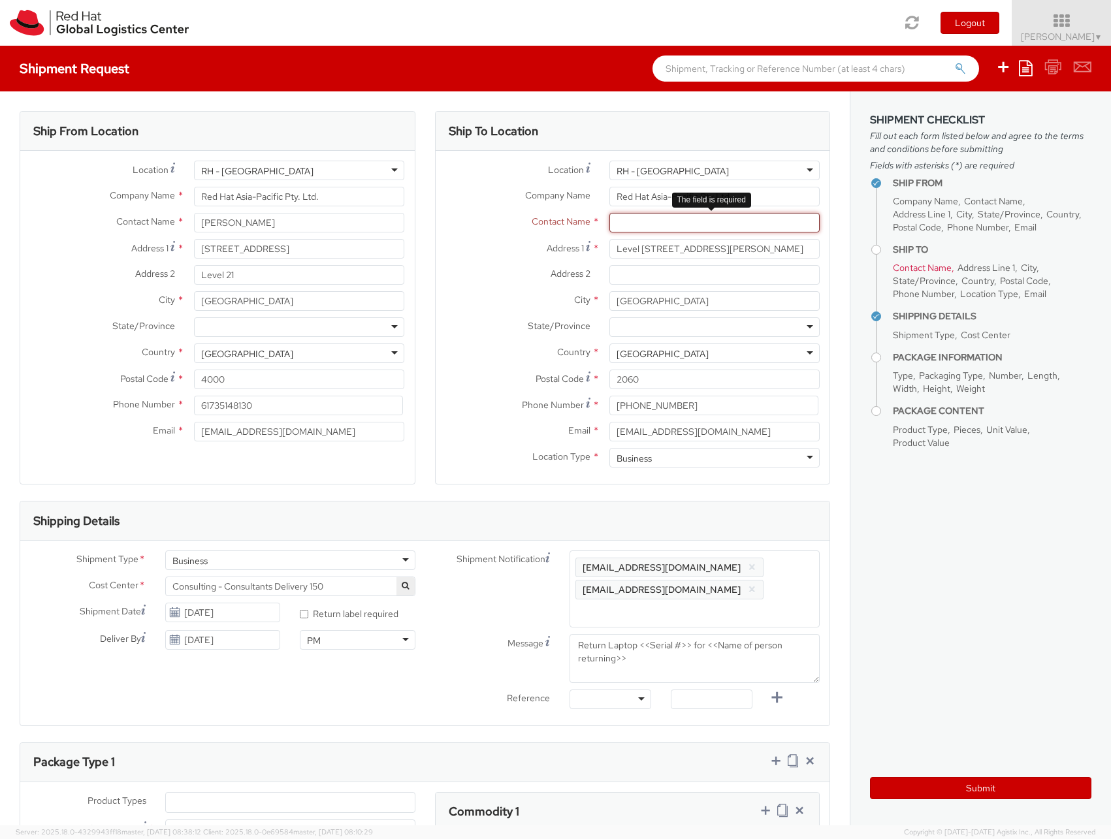
click at [666, 225] on input "text" at bounding box center [714, 223] width 210 height 20
click at [671, 226] on input "text" at bounding box center [714, 223] width 210 height 20
click at [647, 219] on input "text" at bounding box center [714, 223] width 210 height 20
paste input "[PERSON_NAME]"
type input "[PERSON_NAME]"
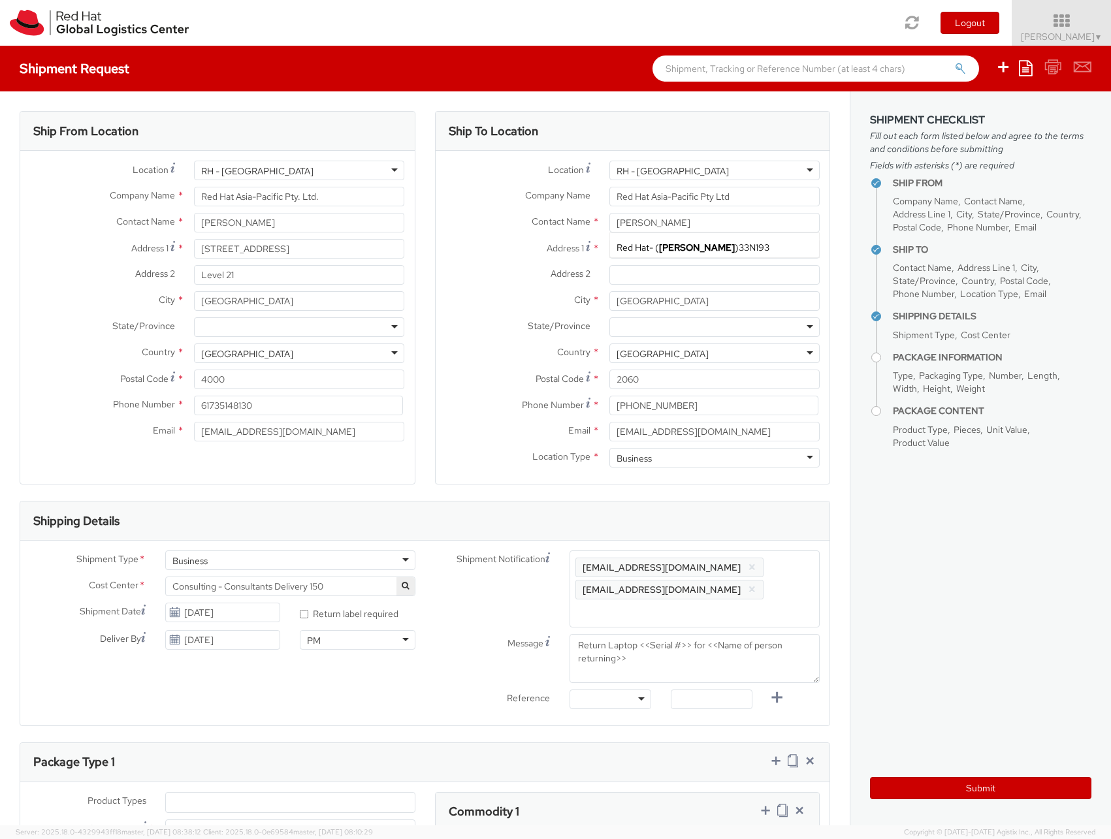
click at [976, 687] on aside "Shipment Checklist Fill out each form listed below and agree to the terms and c…" at bounding box center [980, 458] width 261 height 734
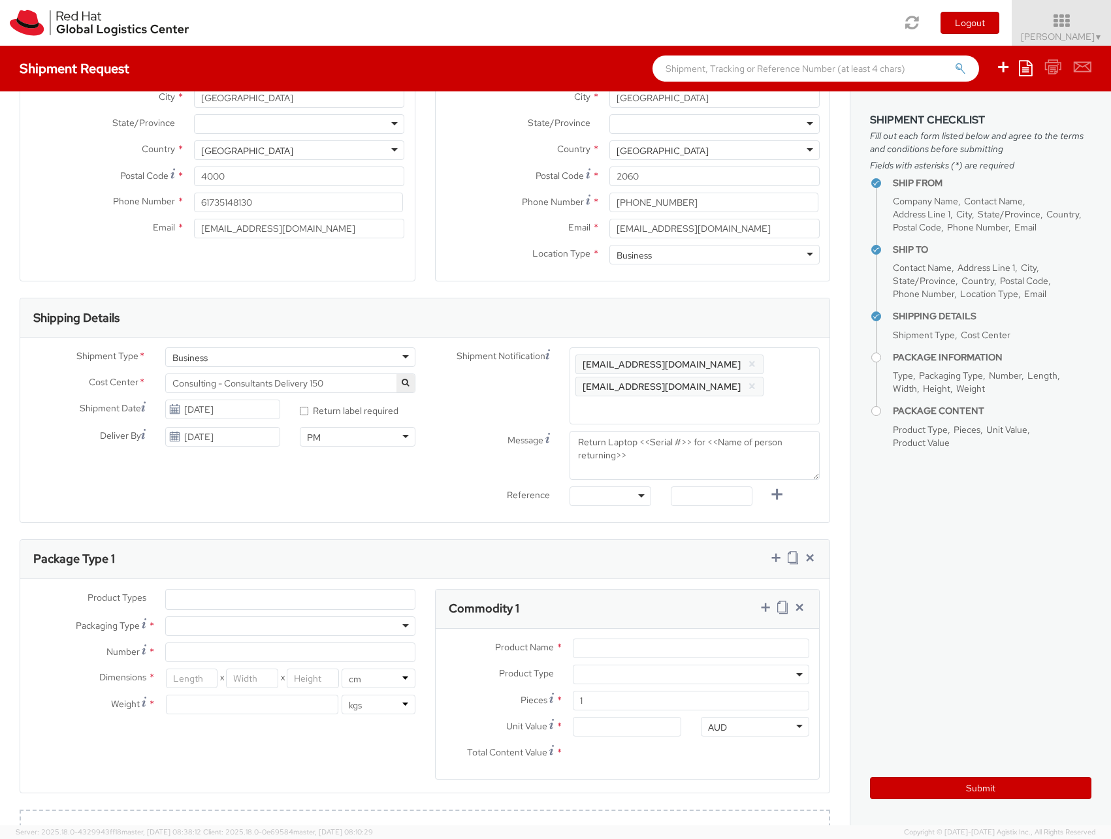
scroll to position [235, 0]
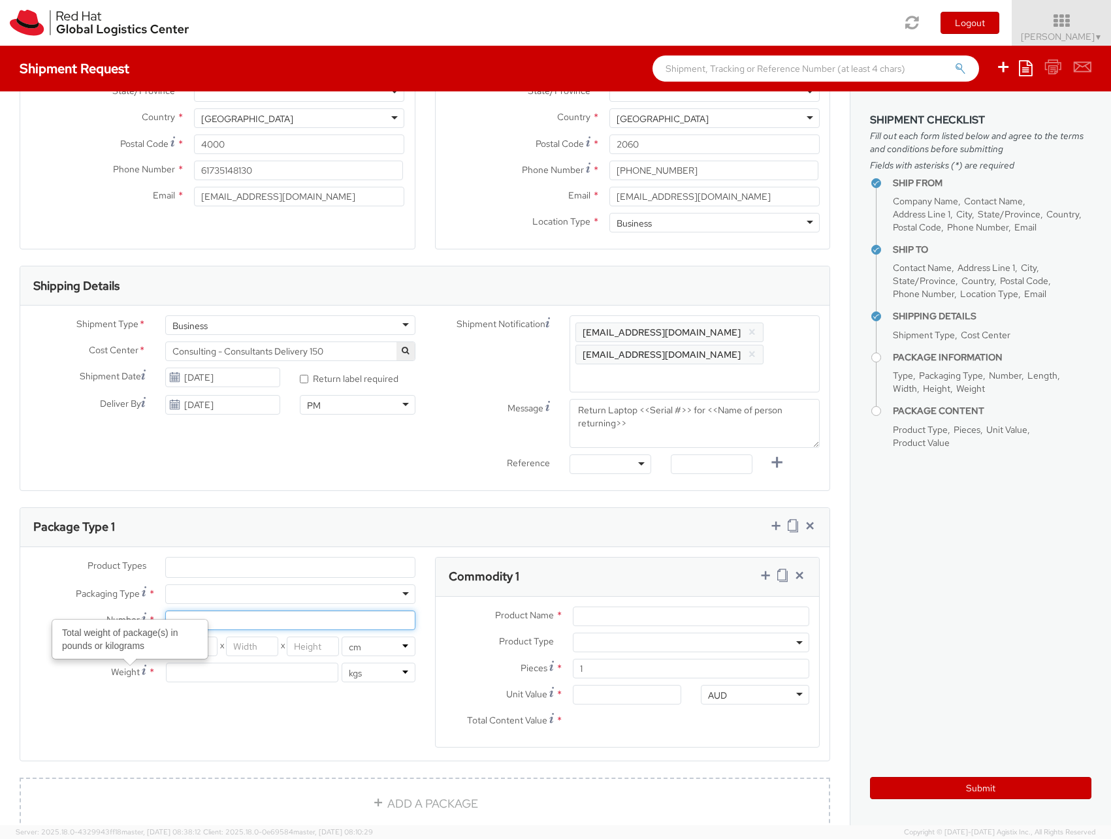
click at [296, 611] on input "Number *" at bounding box center [290, 621] width 250 height 20
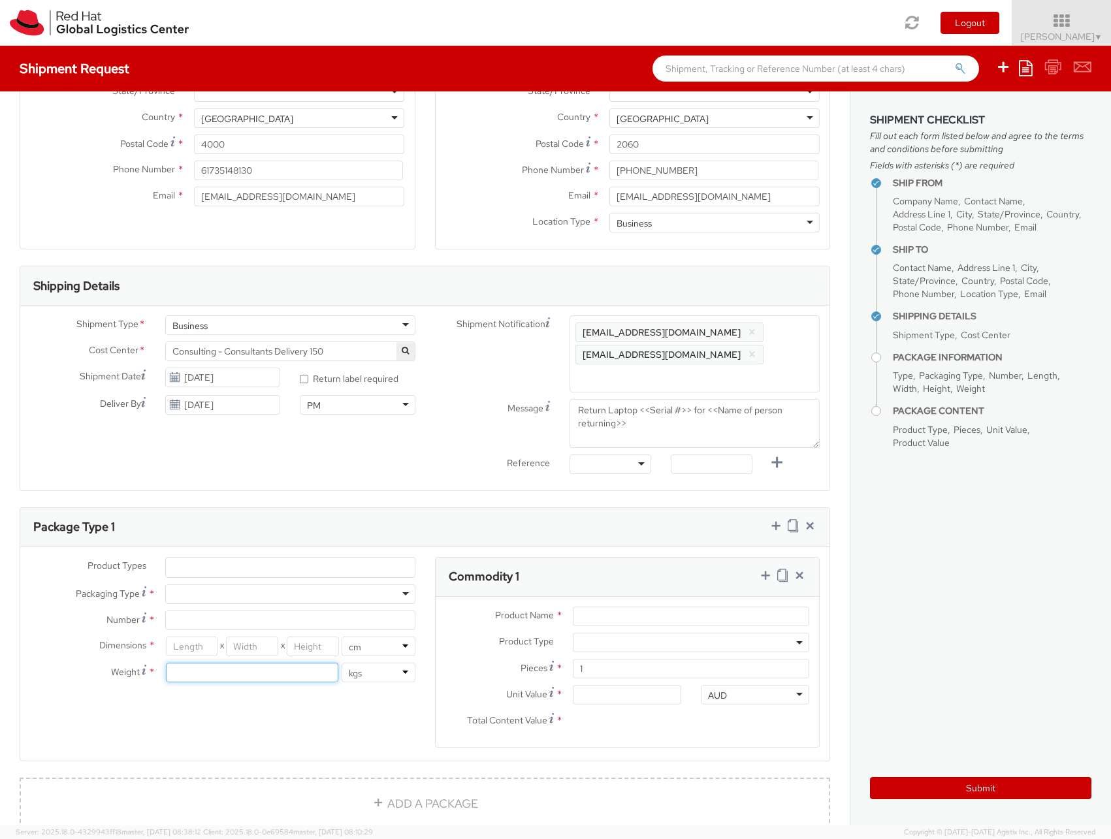
click at [242, 663] on input "number" at bounding box center [252, 673] width 172 height 20
type input "2"
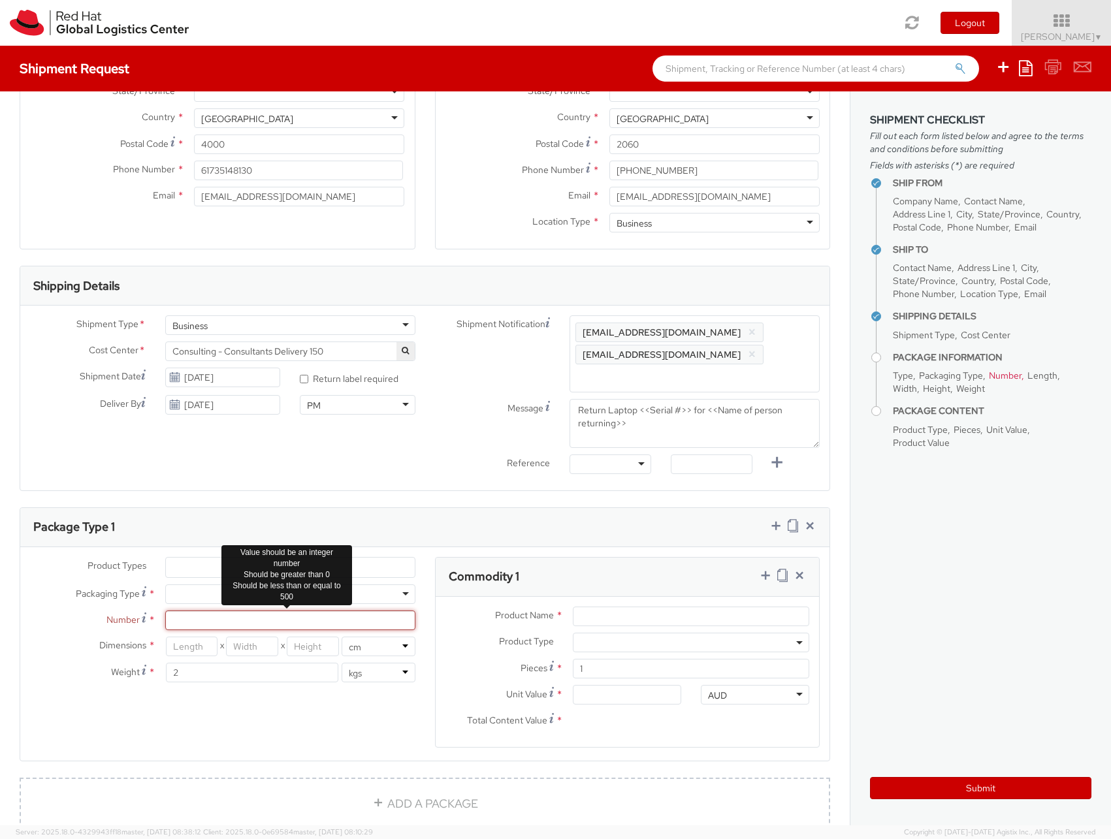
click at [234, 611] on input "Number *" at bounding box center [290, 621] width 250 height 20
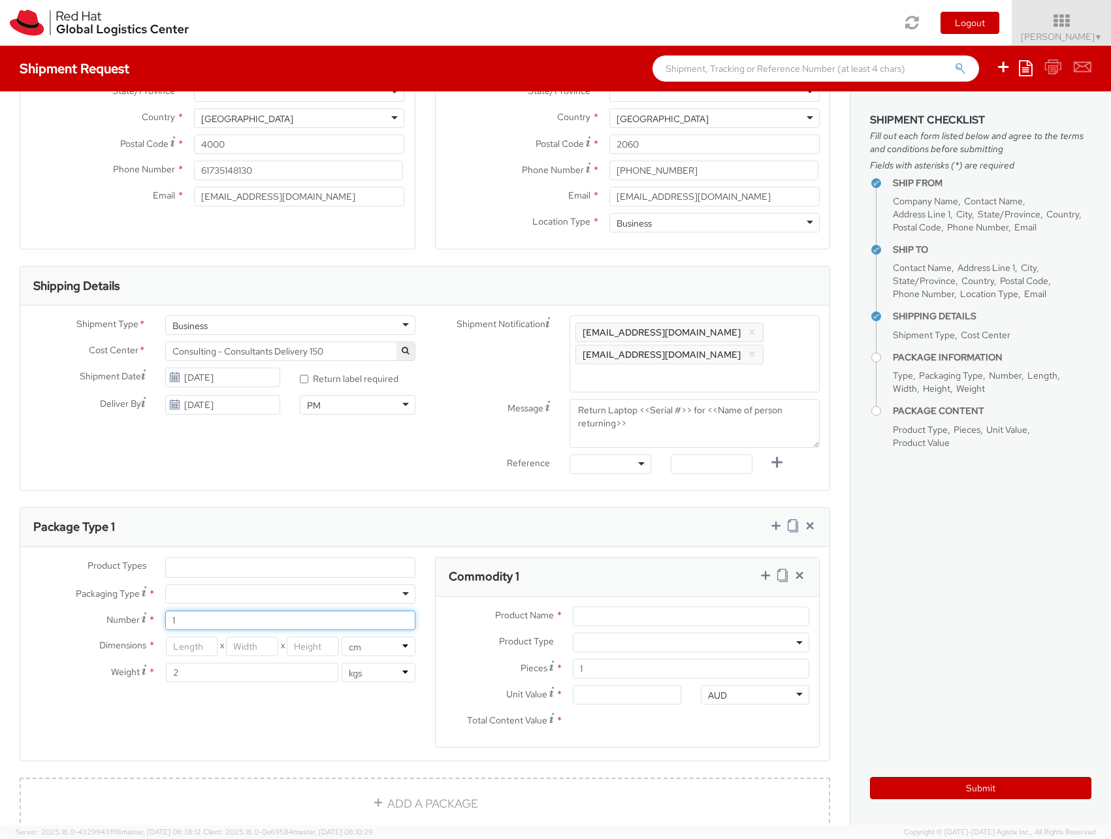
type input "1"
click at [222, 585] on div at bounding box center [290, 595] width 250 height 20
click at [219, 558] on ul at bounding box center [290, 568] width 249 height 20
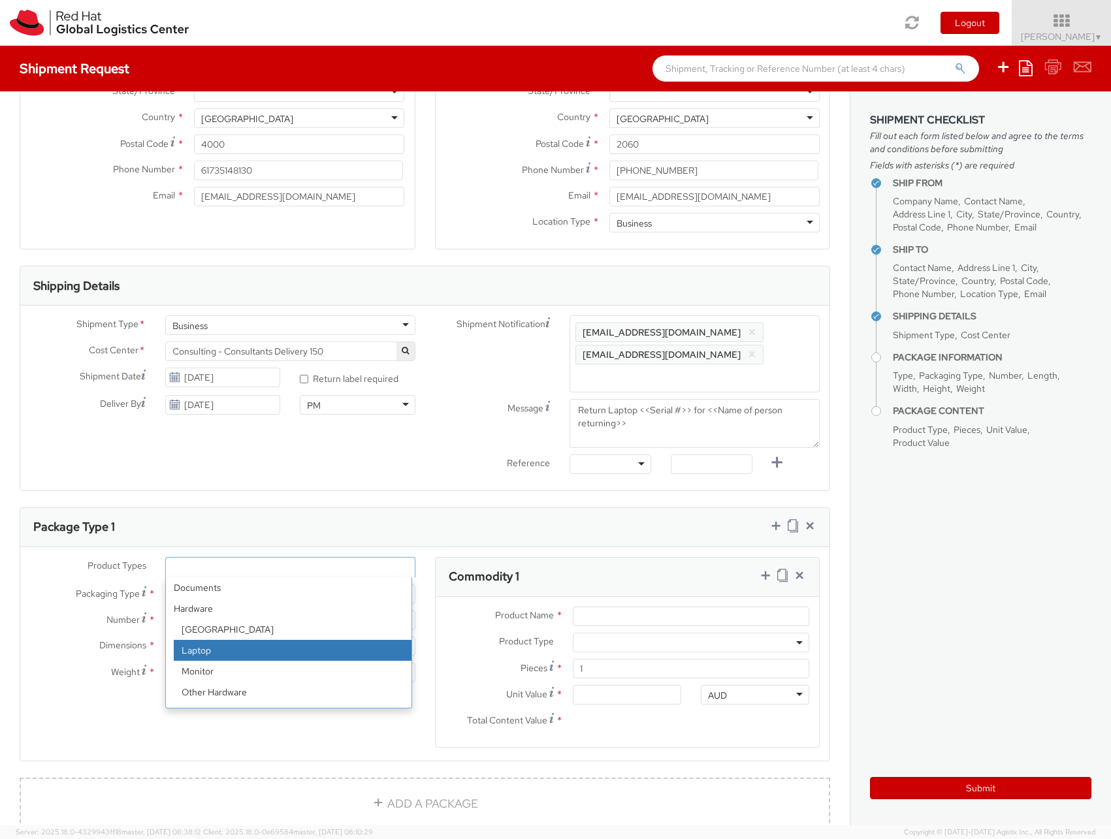
select select "LAPTOP"
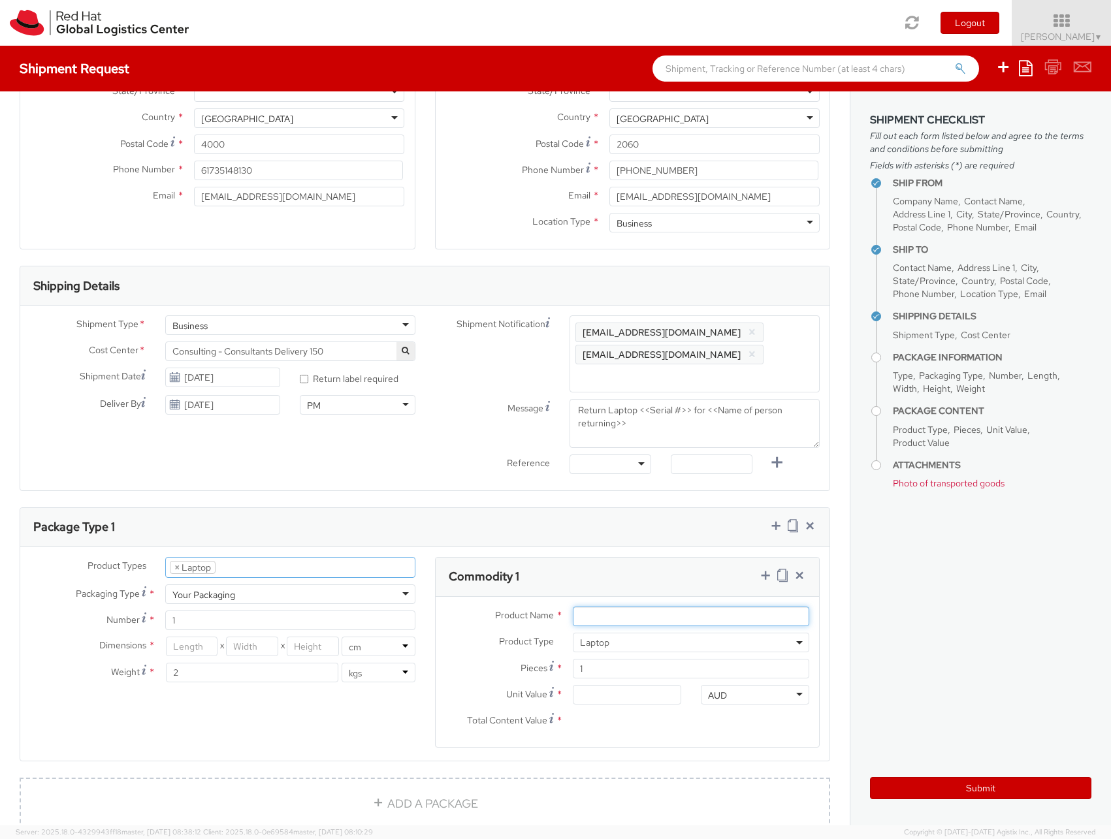
click at [603, 607] on input "Product Name *" at bounding box center [691, 617] width 236 height 20
click at [620, 607] on input "Product Name *" at bounding box center [691, 617] width 236 height 20
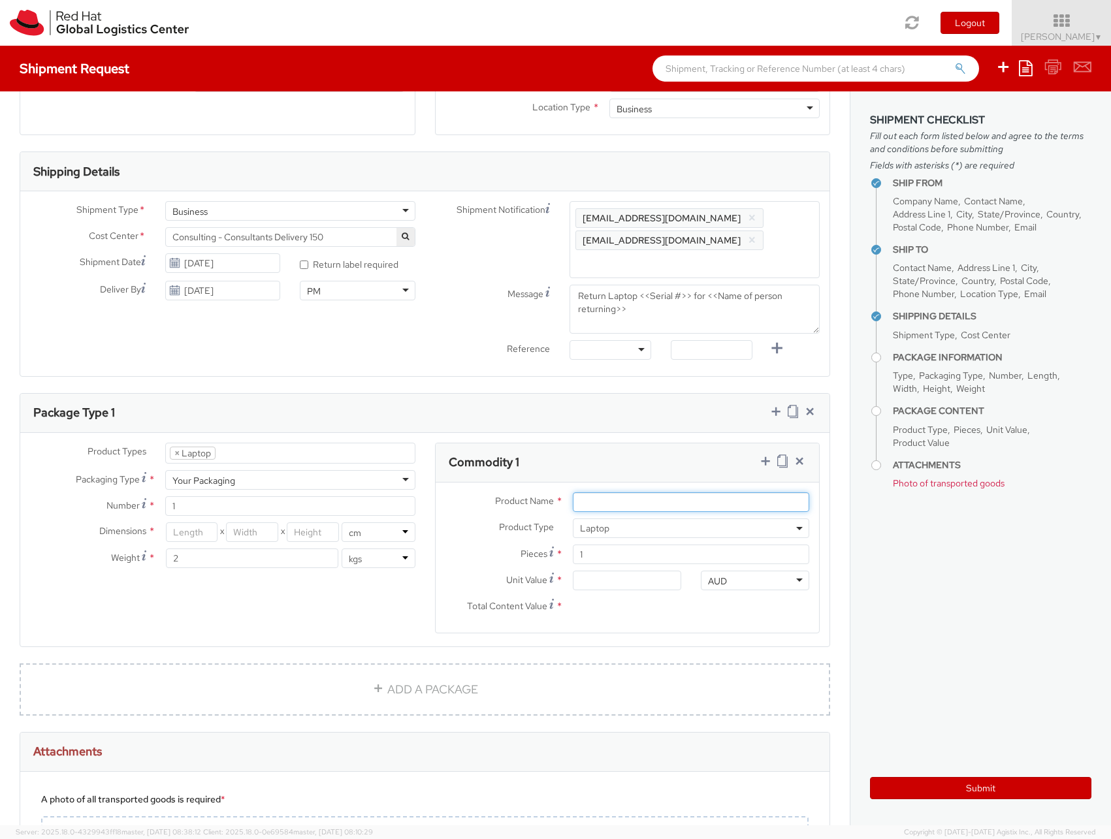
scroll to position [353, 0]
click at [628, 489] on input "Product Name *" at bounding box center [691, 499] width 236 height 20
type input "Lenovo Carbon X1"
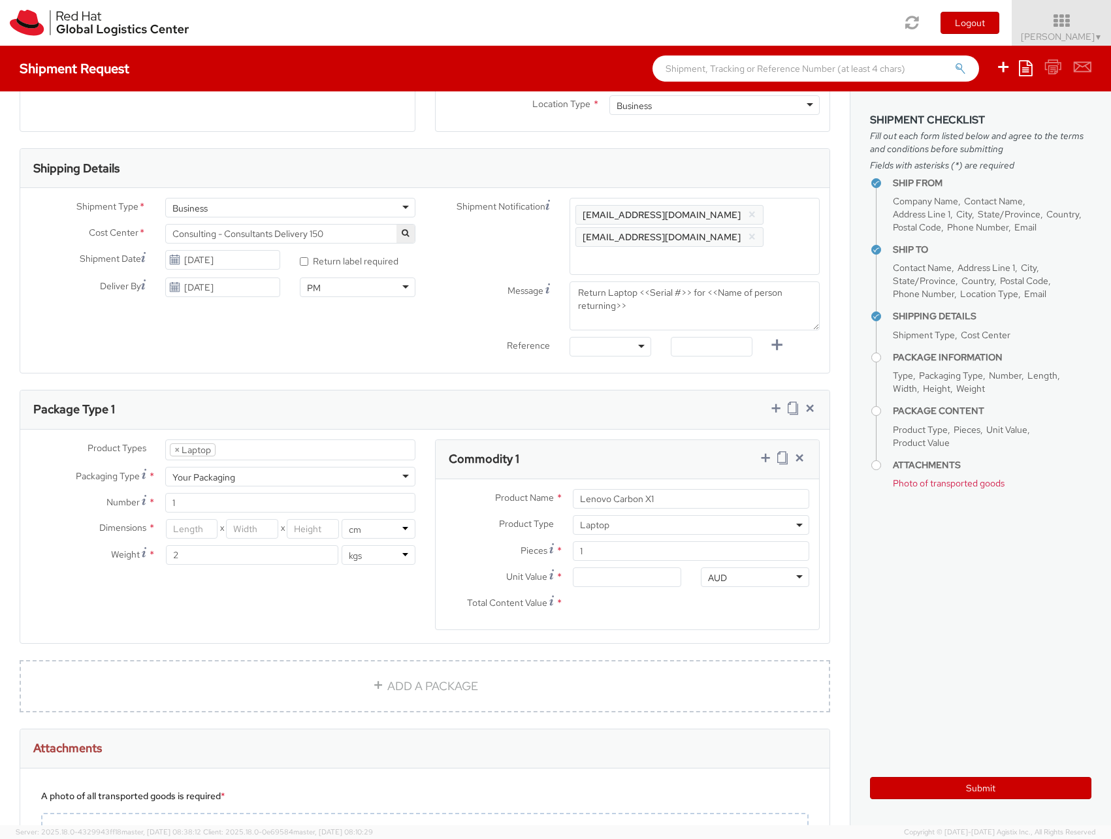
click at [1004, 556] on aside "Shipment Checklist Fill out each form listed below and agree to the terms and c…" at bounding box center [980, 458] width 261 height 734
click at [589, 541] on input "1" at bounding box center [691, 551] width 236 height 20
click at [579, 568] on input "Unit Value *" at bounding box center [627, 578] width 108 height 20
